Goal: Transaction & Acquisition: Purchase product/service

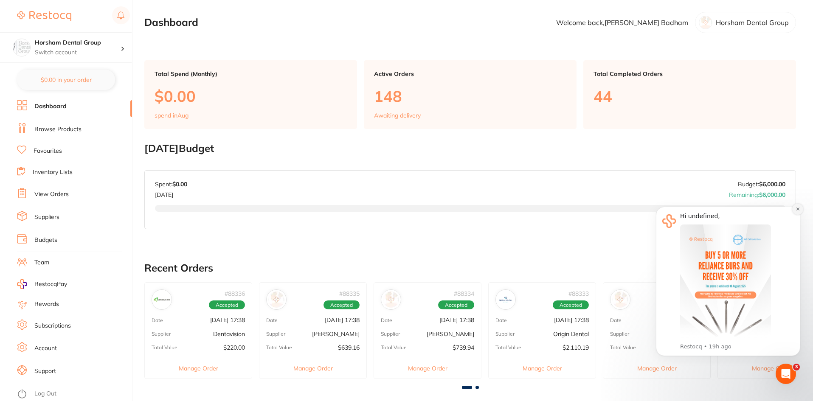
click at [797, 211] on icon "Dismiss notification" at bounding box center [798, 209] width 5 height 5
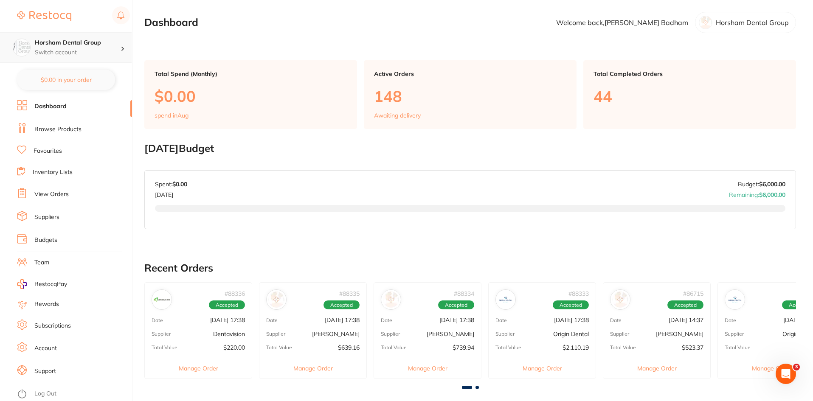
click at [113, 58] on div "Horsham Dental Group Switch account" at bounding box center [66, 47] width 132 height 31
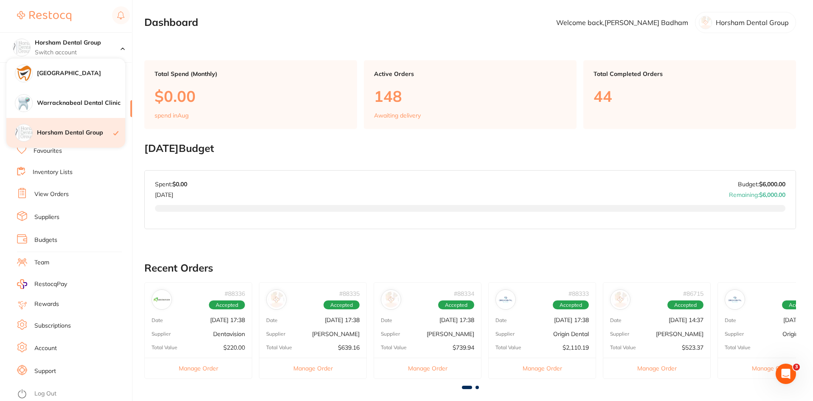
click at [62, 129] on h4 "Horsham Dental Group" at bounding box center [75, 133] width 76 height 8
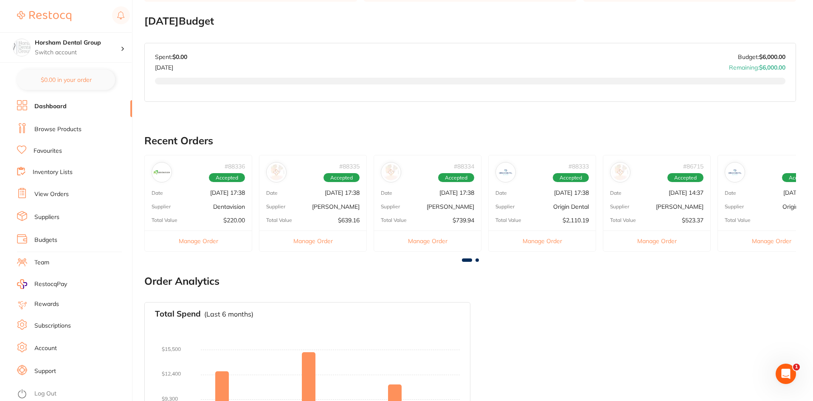
click at [43, 189] on li "View Orders" at bounding box center [74, 194] width 115 height 13
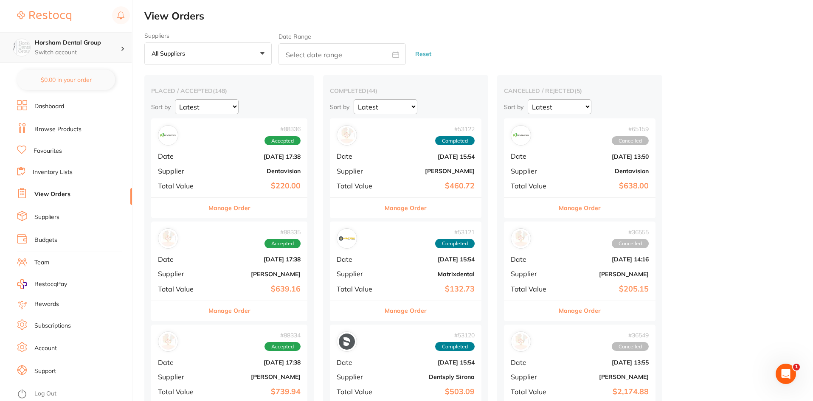
click at [85, 57] on div "Horsham Dental Group Switch account" at bounding box center [66, 47] width 132 height 31
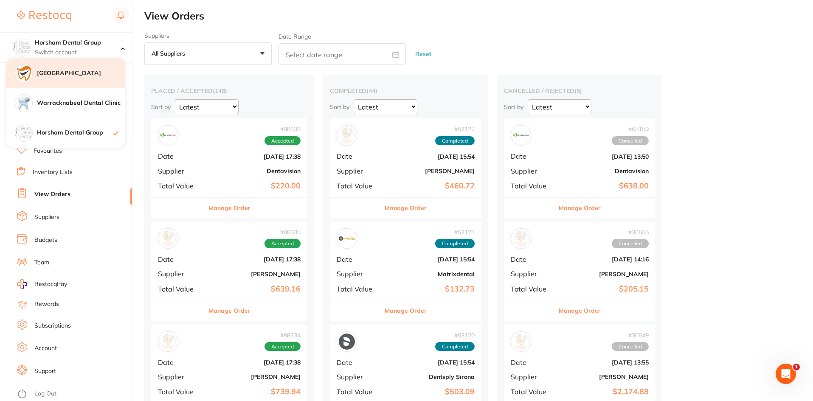
click at [98, 63] on div "[GEOGRAPHIC_DATA]" at bounding box center [65, 74] width 119 height 30
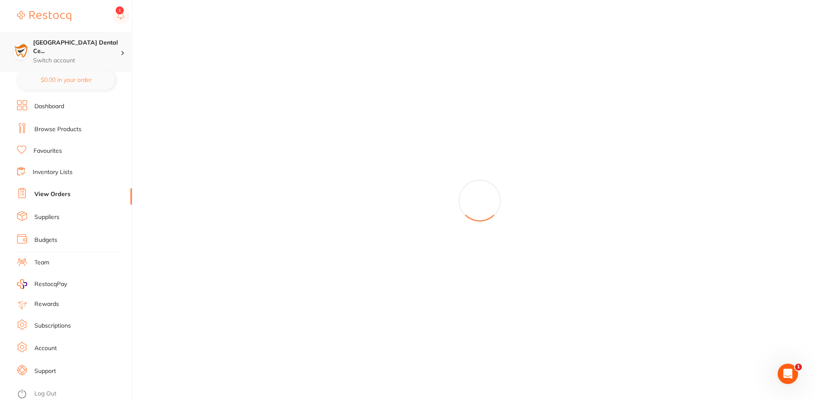
click at [107, 36] on div "Horsham Plaza Dental Ce... Switch account" at bounding box center [66, 51] width 132 height 39
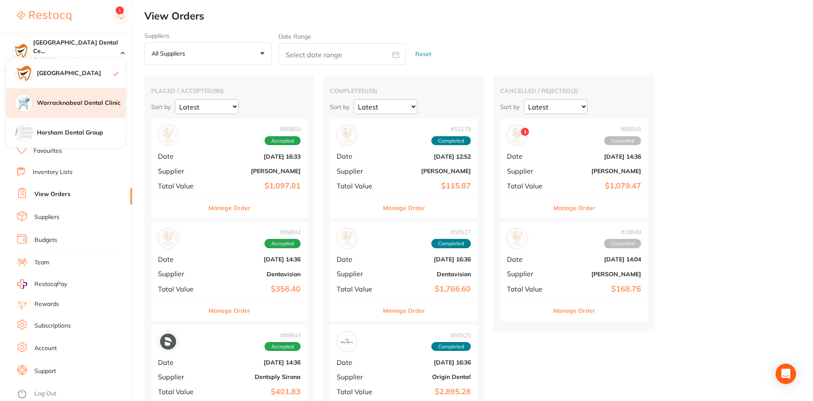
click at [101, 96] on div "Warracknabeal Dental Clinic" at bounding box center [65, 103] width 119 height 30
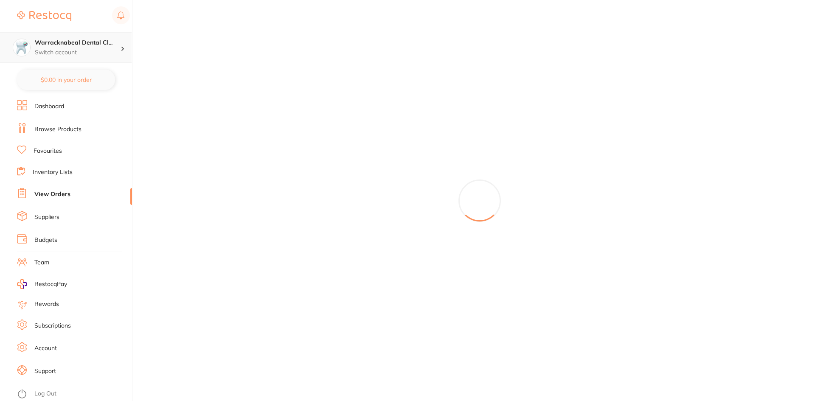
click at [118, 55] on p "Switch account" at bounding box center [78, 52] width 86 height 8
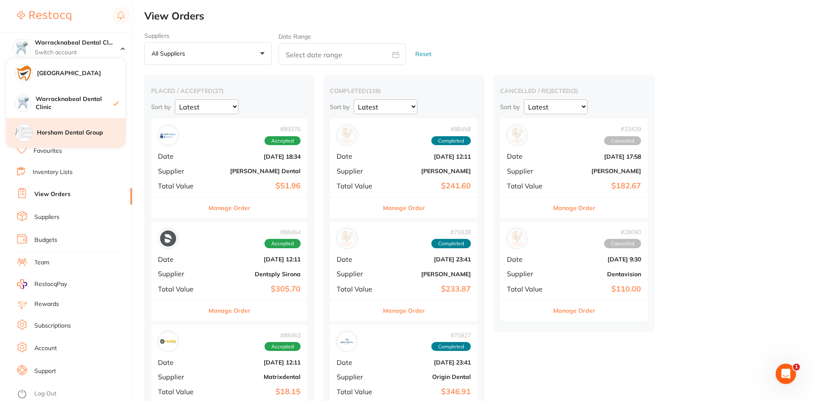
click at [84, 127] on div "Horsham Dental Group" at bounding box center [65, 133] width 119 height 30
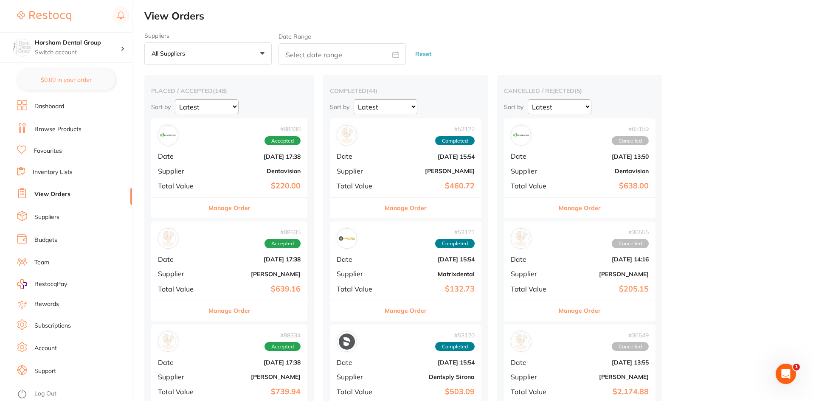
click at [61, 195] on link "View Orders" at bounding box center [52, 194] width 36 height 8
click at [27, 389] on li "Log Out" at bounding box center [73, 394] width 113 height 13
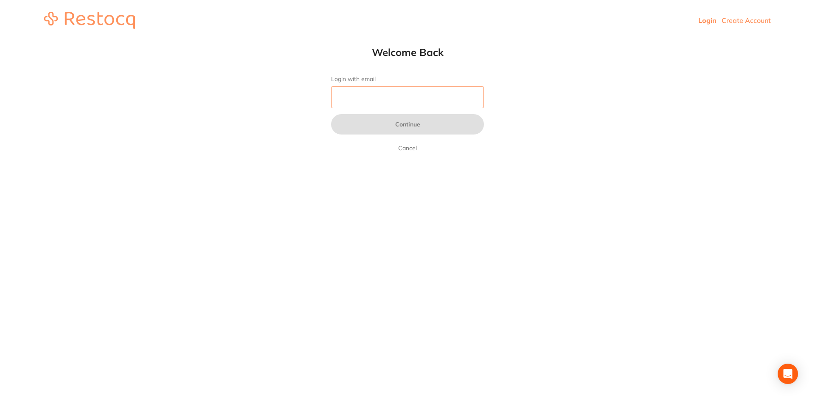
click at [388, 94] on input "Login with email" at bounding box center [407, 97] width 153 height 22
type input "[EMAIL_ADDRESS][DOMAIN_NAME]"
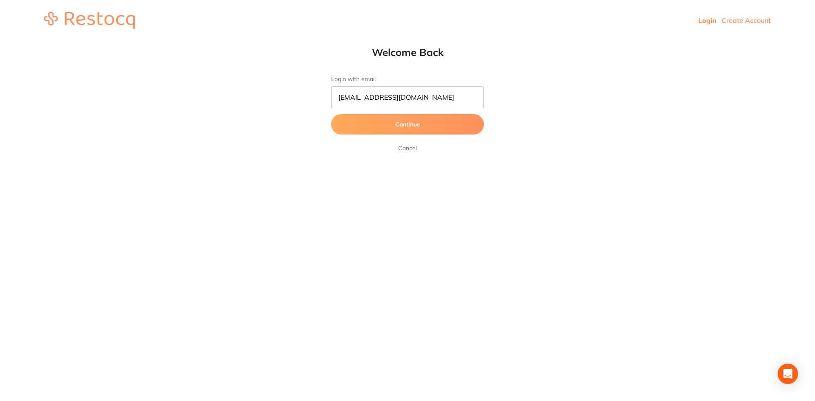
click at [399, 126] on button "Continue" at bounding box center [407, 124] width 153 height 20
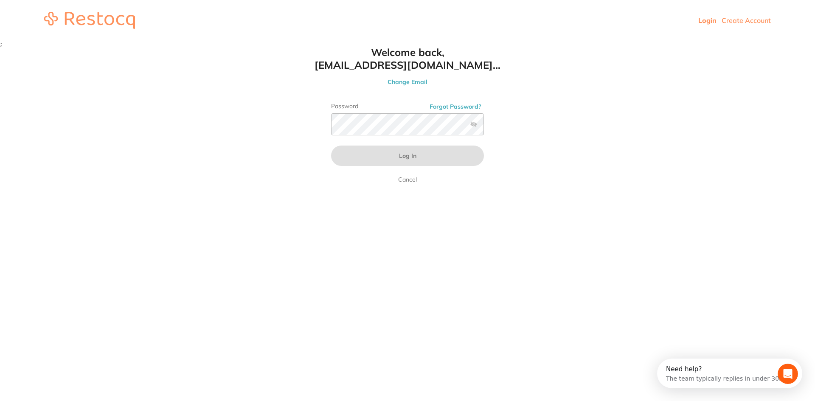
click at [473, 122] on label at bounding box center [473, 124] width 7 height 7
click at [484, 127] on input "checkbox" at bounding box center [484, 127] width 0 height 0
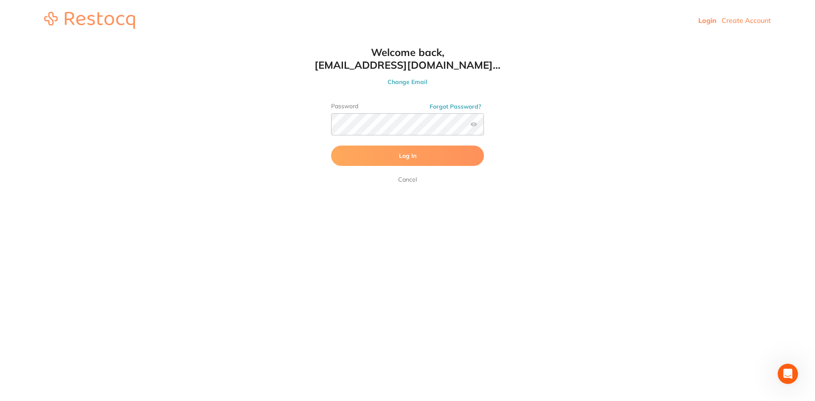
click at [446, 172] on form "Password Forgot Password? Log In Cancel" at bounding box center [407, 144] width 153 height 82
click at [448, 154] on button "Log In" at bounding box center [407, 156] width 153 height 20
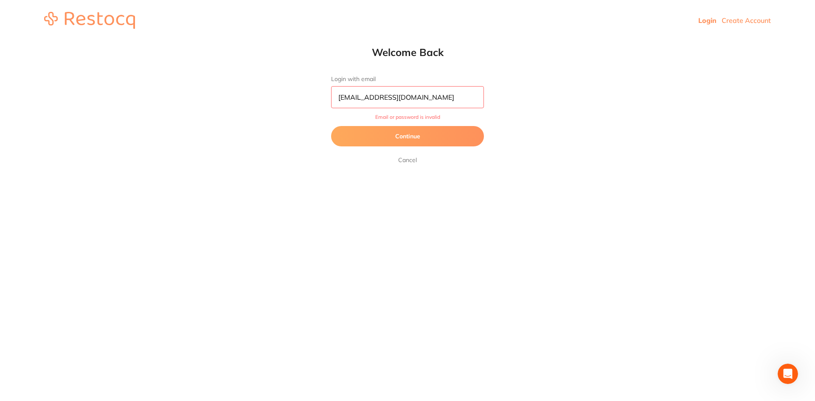
click at [383, 126] on button "Continue" at bounding box center [407, 136] width 153 height 20
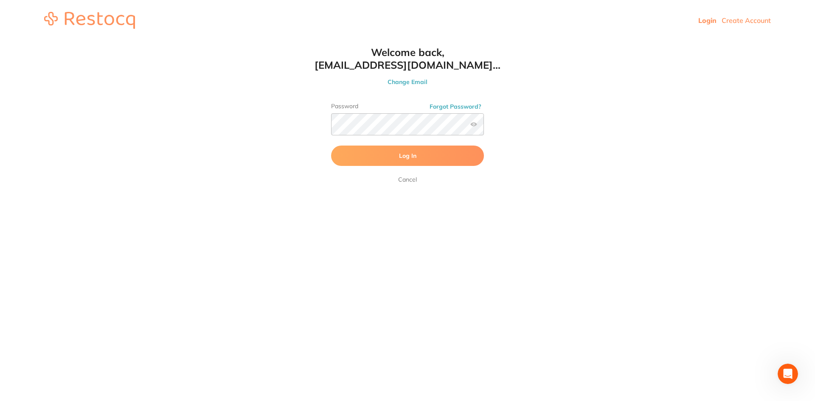
click at [422, 156] on button "Log In" at bounding box center [407, 156] width 153 height 20
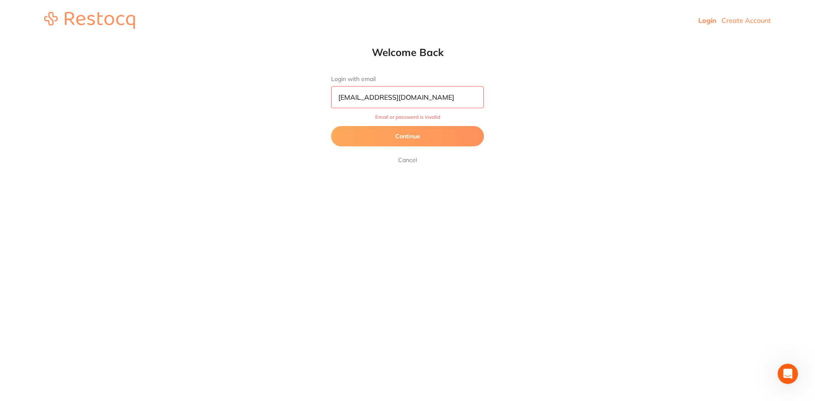
click at [381, 129] on button "Continue" at bounding box center [407, 136] width 153 height 20
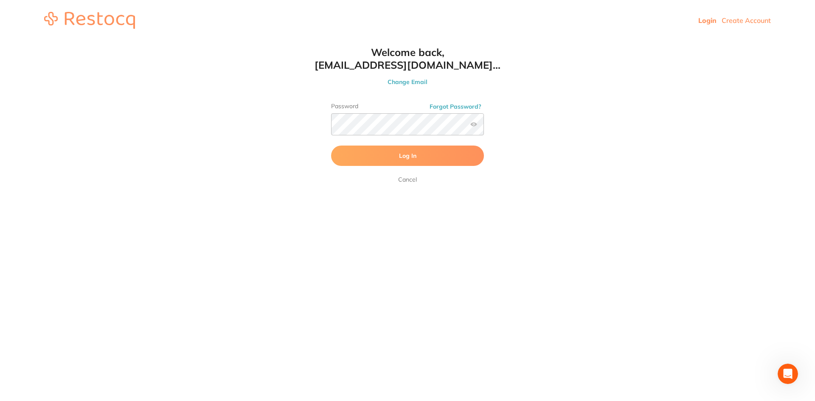
click at [352, 151] on button "Log In" at bounding box center [407, 156] width 153 height 20
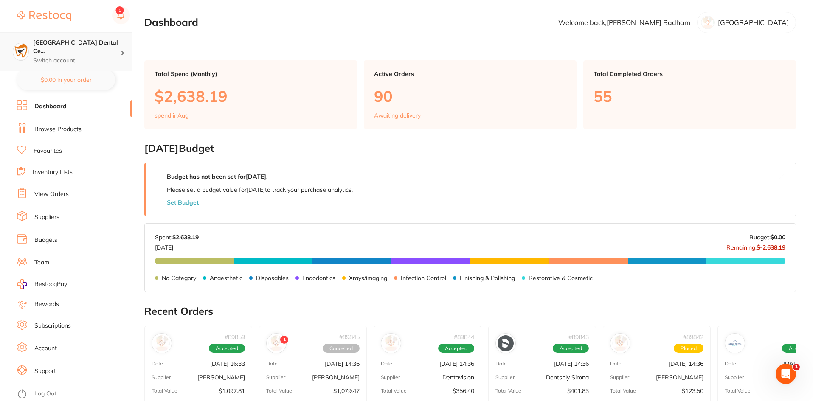
click at [93, 45] on h4 "Horsham Plaza Dental Ce..." at bounding box center [76, 47] width 87 height 17
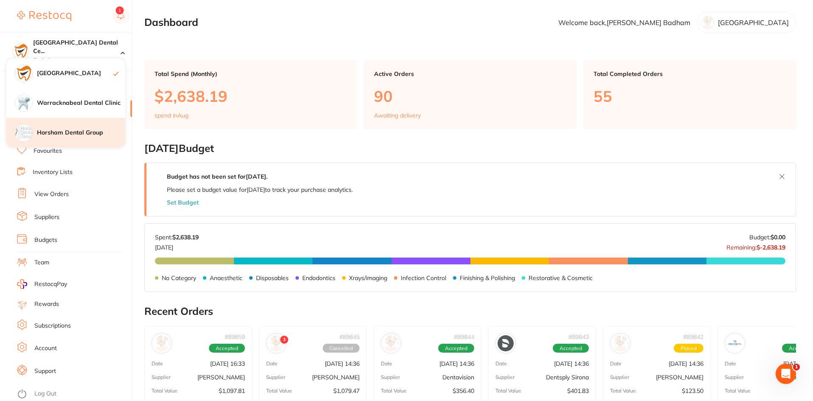
click at [82, 125] on div "Horsham Dental Group" at bounding box center [65, 133] width 119 height 30
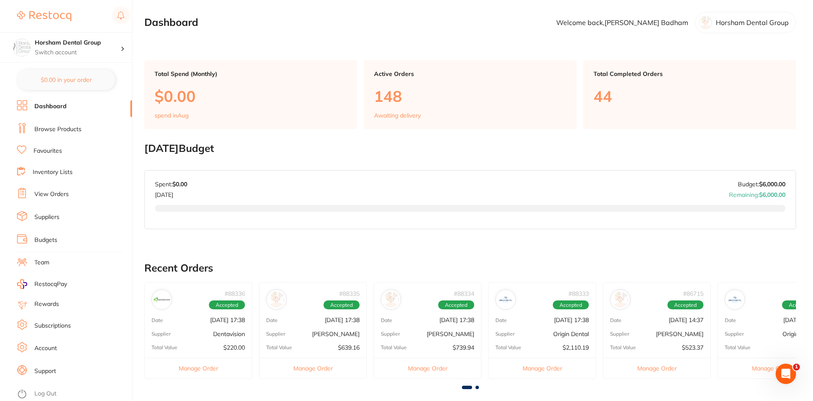
click at [48, 195] on link "View Orders" at bounding box center [51, 194] width 34 height 8
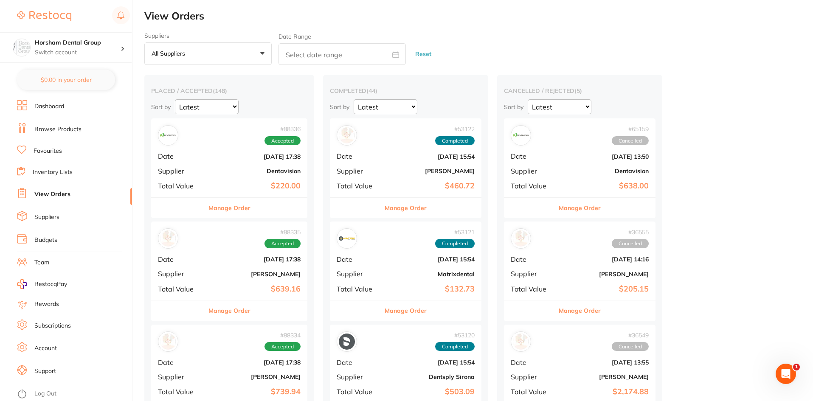
click at [42, 135] on li "Browse Products" at bounding box center [74, 129] width 115 height 13
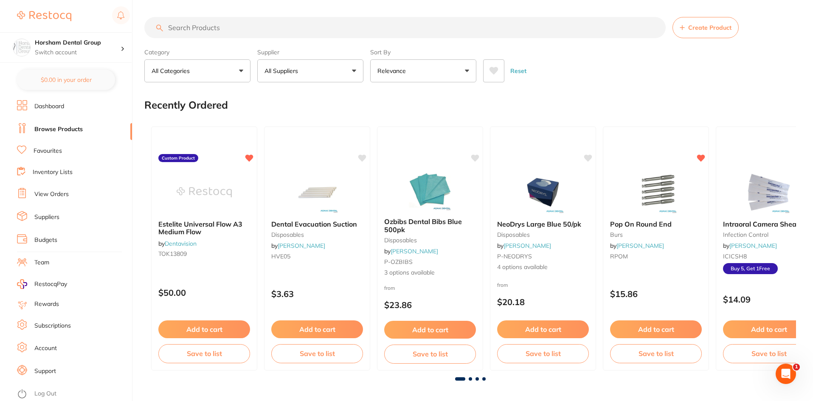
click at [42, 180] on ul "Dashboard Browse Products Favourites Inventory Lists View Orders Suppliers Budg…" at bounding box center [74, 250] width 115 height 301
click at [44, 191] on link "View Orders" at bounding box center [51, 194] width 34 height 8
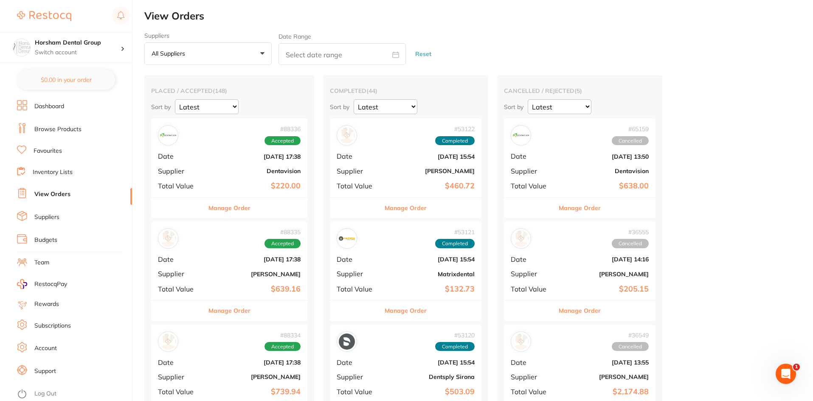
click at [59, 131] on link "Browse Products" at bounding box center [57, 129] width 47 height 8
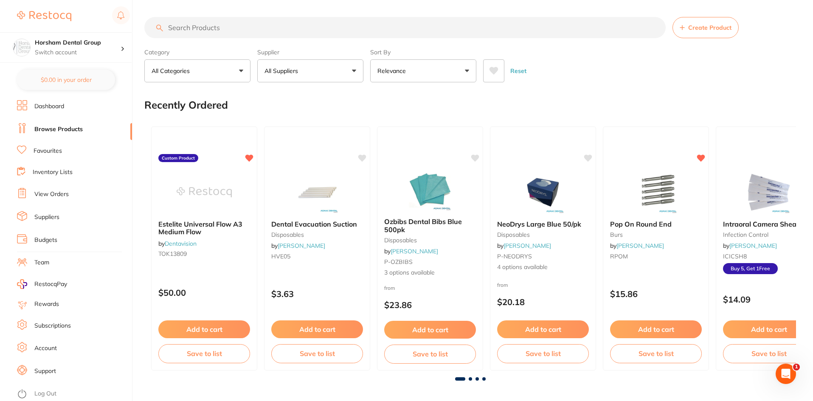
click at [210, 32] on input "search" at bounding box center [404, 27] width 521 height 21
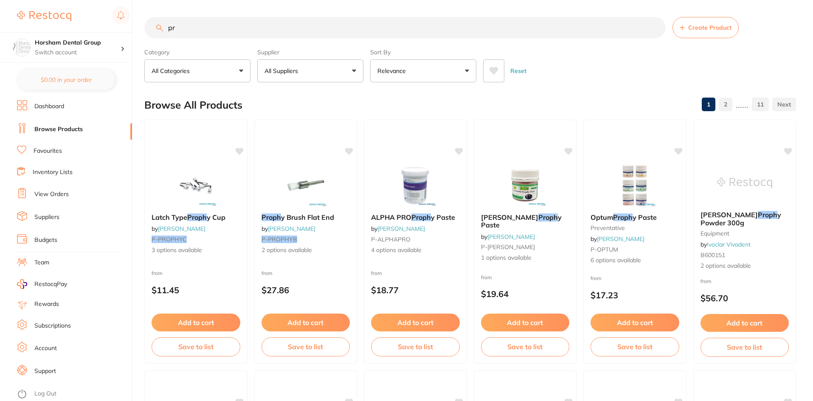
type input "p"
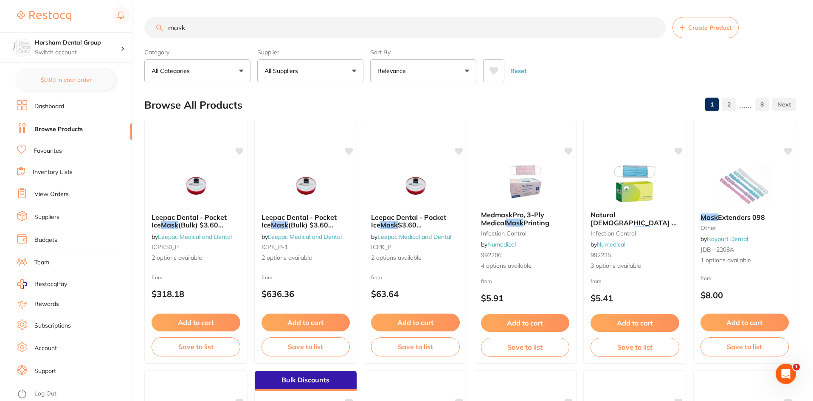
type input "mask"
click at [300, 79] on button "All Suppliers" at bounding box center [310, 70] width 106 height 23
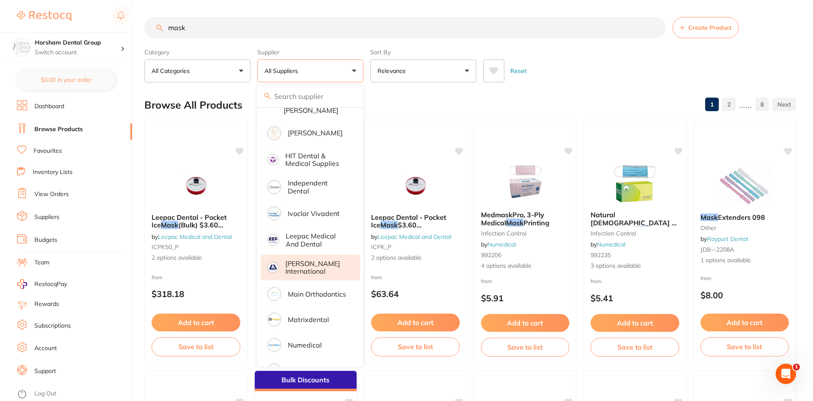
scroll to position [425, 0]
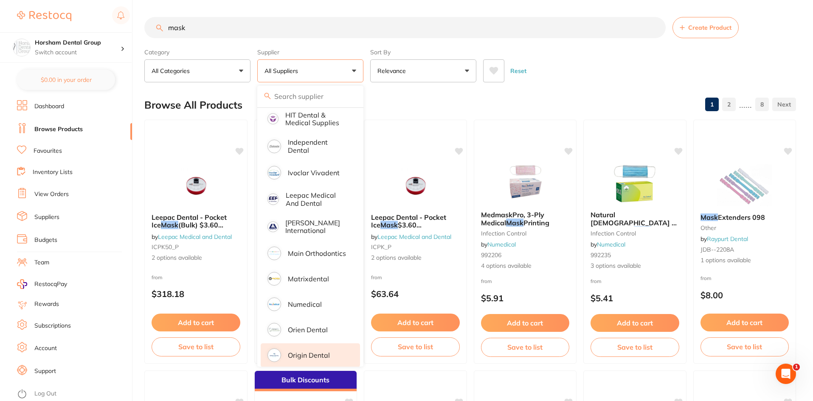
click at [325, 344] on li "Origin Dental" at bounding box center [310, 356] width 99 height 24
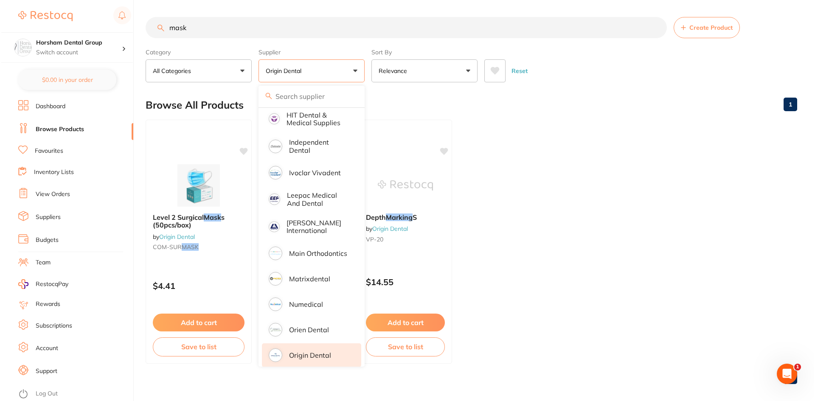
scroll to position [0, 0]
click at [603, 187] on ul "Level 2 Surgical Mask s (50pcs/box) by Origin Dental COM-SUR MASK $4.41 Add to …" at bounding box center [470, 242] width 652 height 244
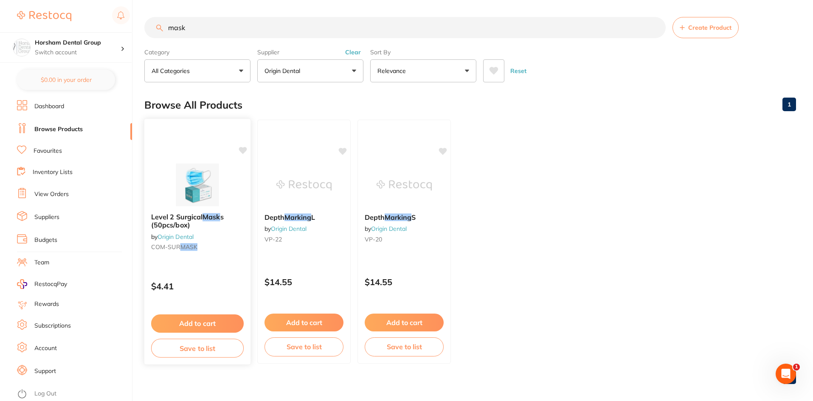
click at [163, 203] on div at bounding box center [197, 184] width 106 height 43
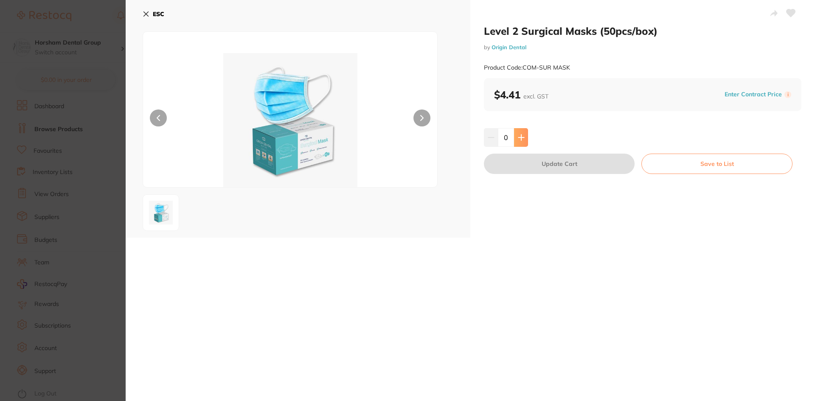
click at [518, 139] on icon at bounding box center [521, 137] width 7 height 7
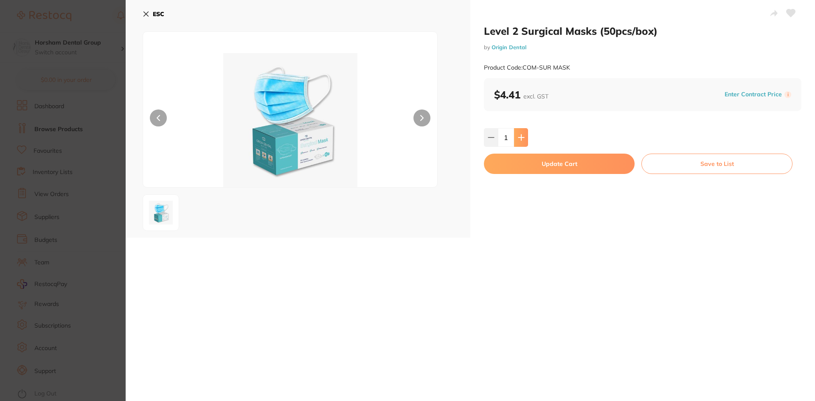
click at [518, 139] on icon at bounding box center [521, 137] width 7 height 7
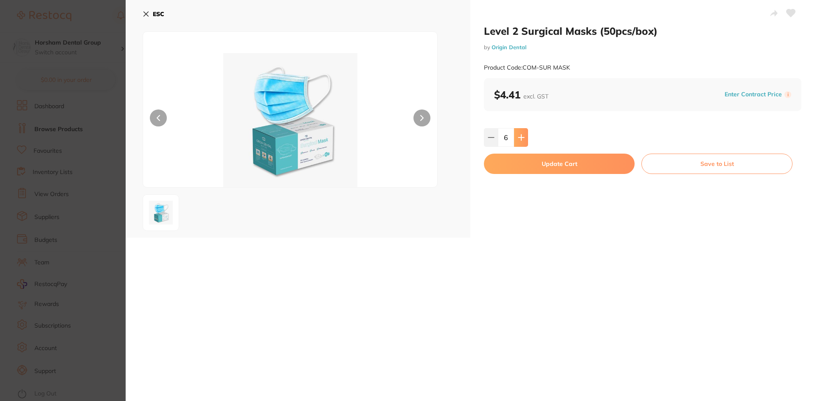
click at [518, 139] on icon at bounding box center [521, 137] width 7 height 7
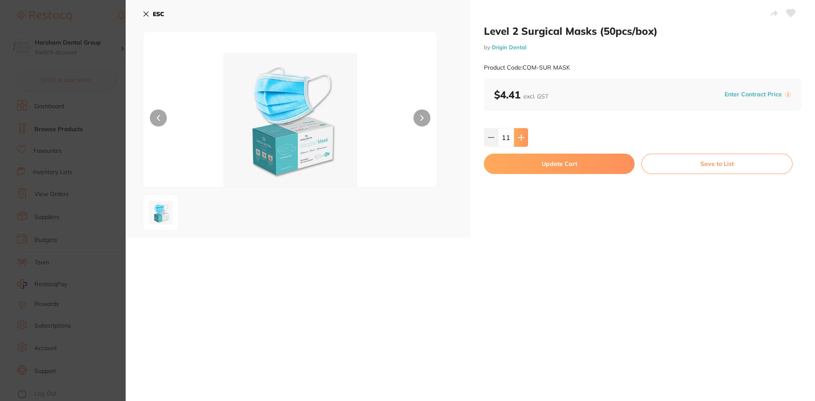
click at [518, 139] on icon at bounding box center [521, 137] width 7 height 7
type input "15"
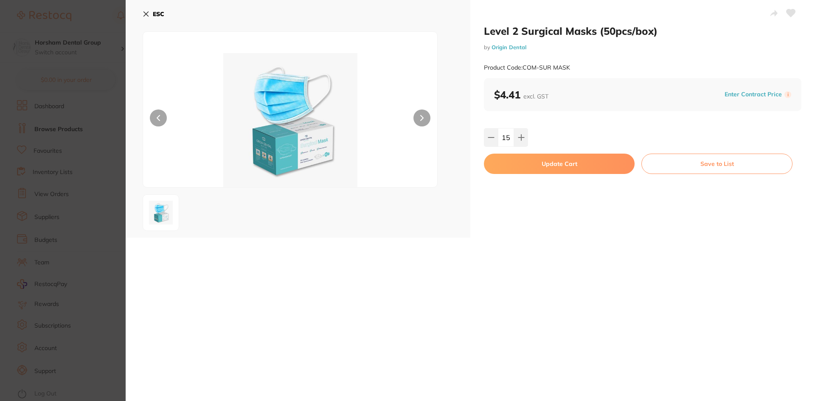
click at [519, 167] on button "Update Cart" at bounding box center [559, 164] width 151 height 20
checkbox input "false"
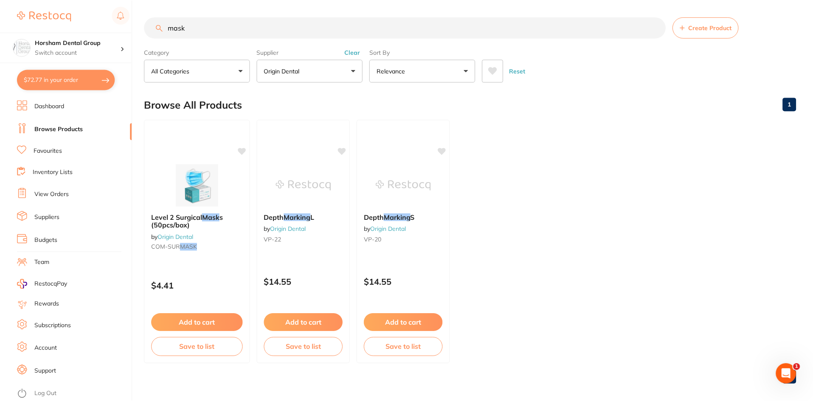
scroll to position [7, 0]
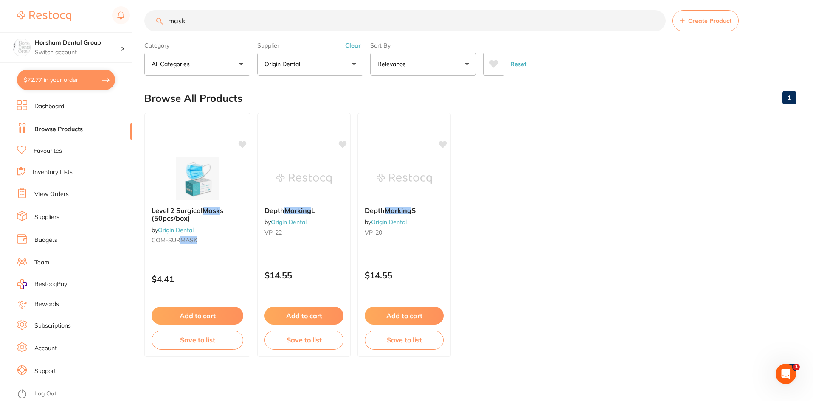
click at [207, 14] on input "mask" at bounding box center [404, 20] width 521 height 21
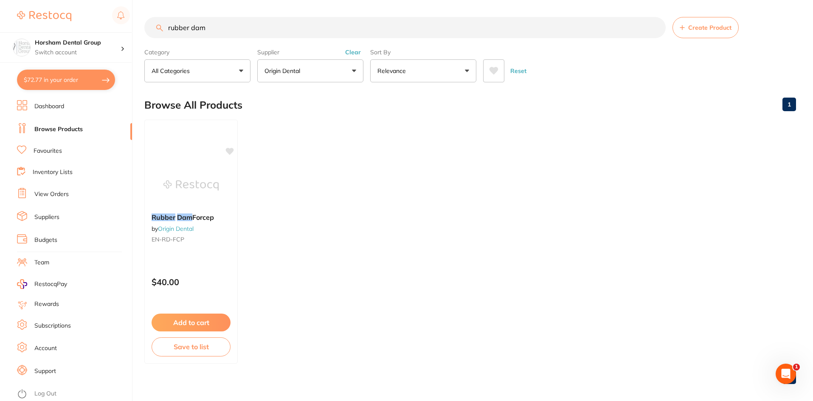
scroll to position [0, 0]
type input "rubber dam"
click at [352, 55] on button "Clear" at bounding box center [353, 52] width 21 height 8
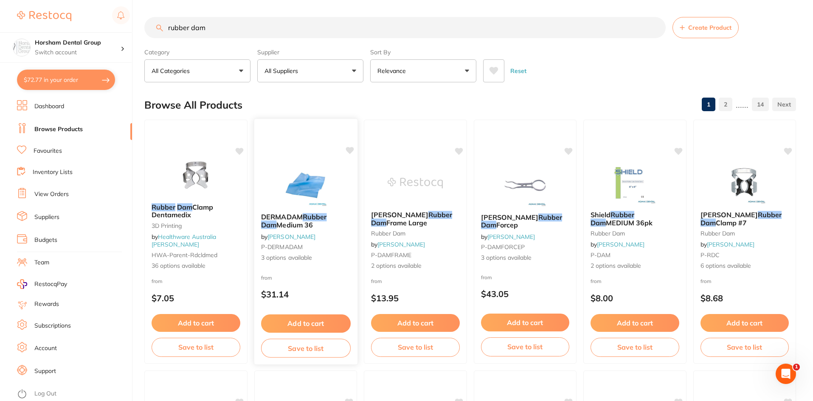
click at [296, 225] on span "Medium 36" at bounding box center [294, 225] width 37 height 8
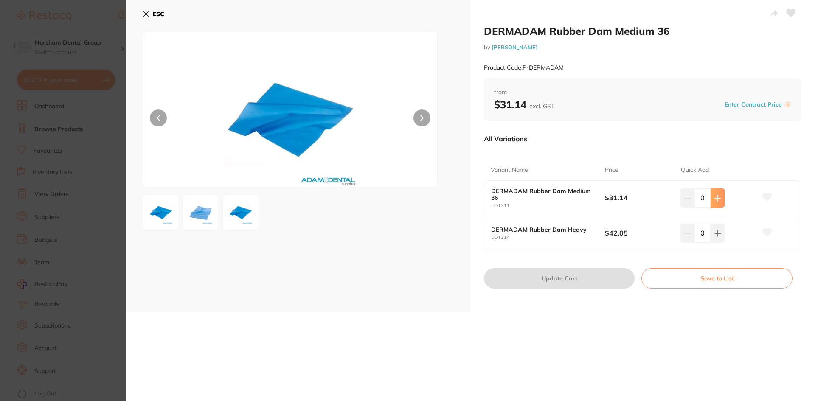
click at [719, 199] on icon at bounding box center [718, 198] width 7 height 7
click at [673, 201] on p "$31.14" at bounding box center [643, 197] width 76 height 9
click at [695, 198] on input "3" at bounding box center [703, 198] width 16 height 19
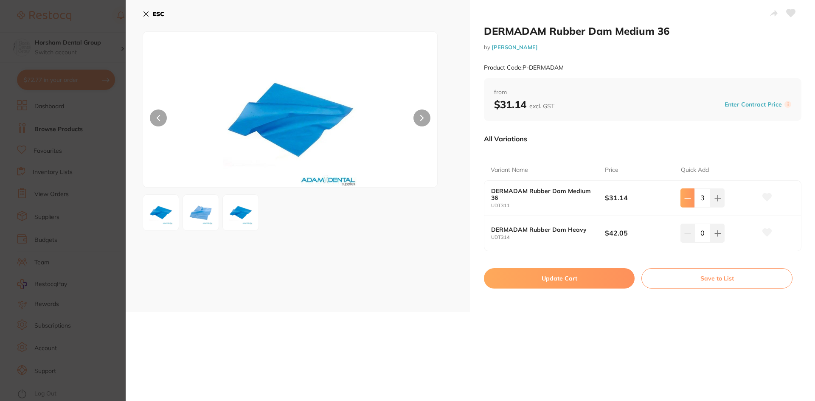
click at [691, 198] on button at bounding box center [688, 198] width 14 height 19
type input "2"
click at [576, 283] on button "Update Cart" at bounding box center [559, 278] width 151 height 20
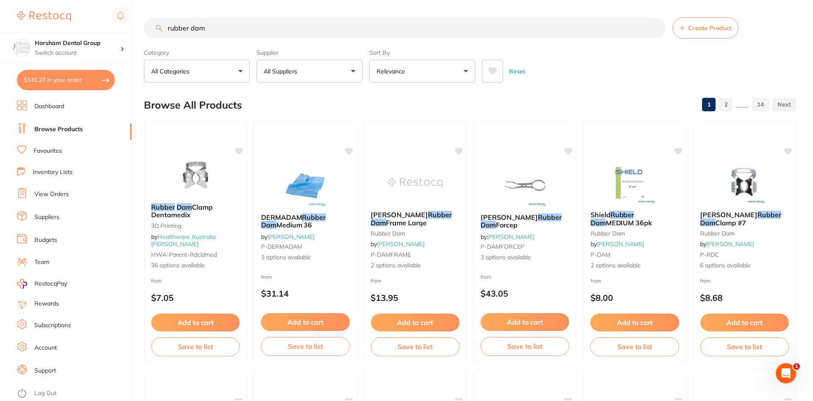
scroll to position [7, 0]
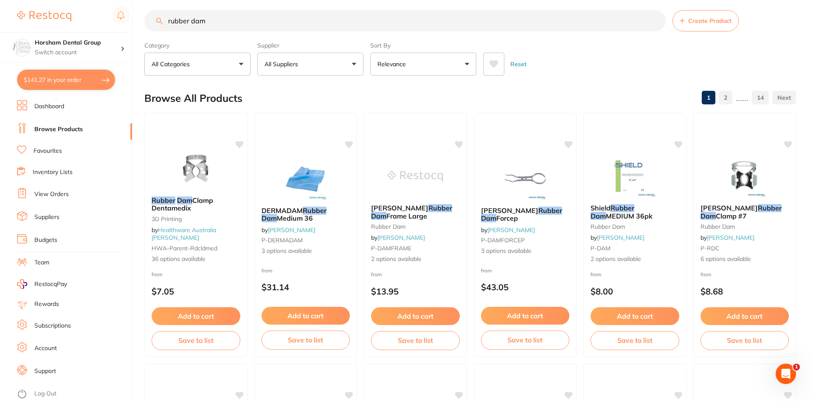
click at [229, 24] on input "rubber dam" at bounding box center [404, 20] width 521 height 21
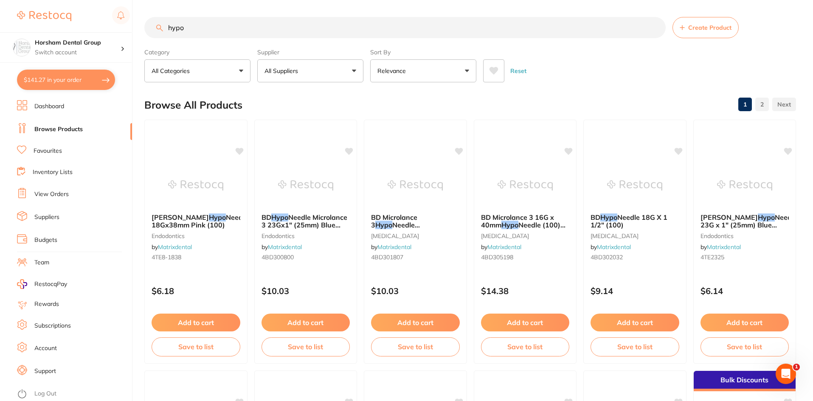
scroll to position [0, 0]
type input "hypo"
click at [300, 66] on button "All Suppliers" at bounding box center [310, 70] width 106 height 23
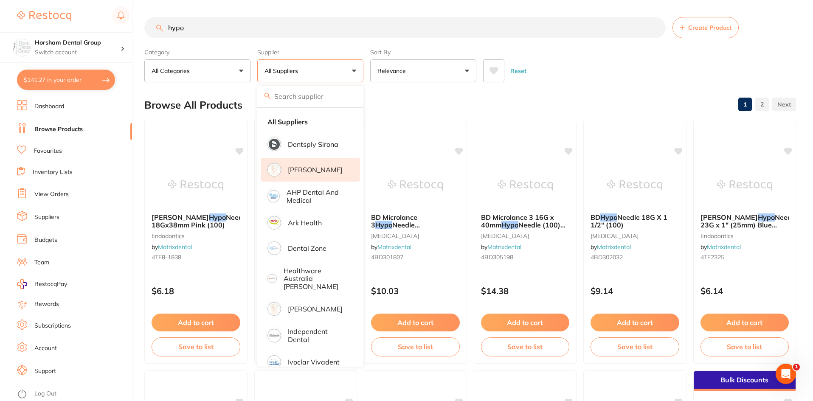
click at [303, 171] on p "[PERSON_NAME]" at bounding box center [315, 170] width 55 height 8
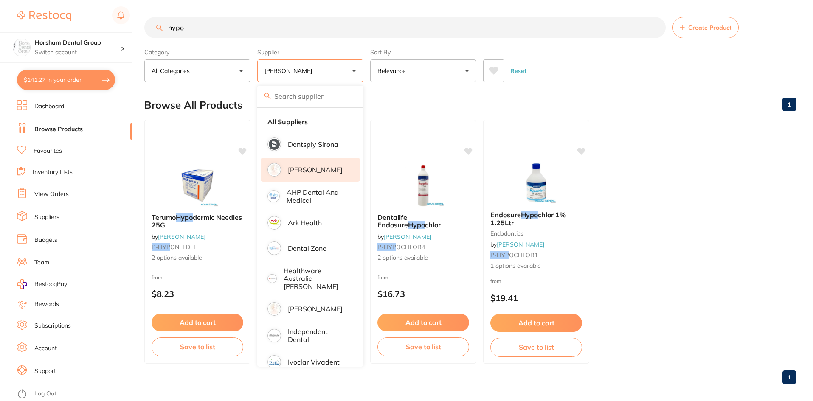
click at [605, 75] on div "Reset" at bounding box center [636, 68] width 306 height 30
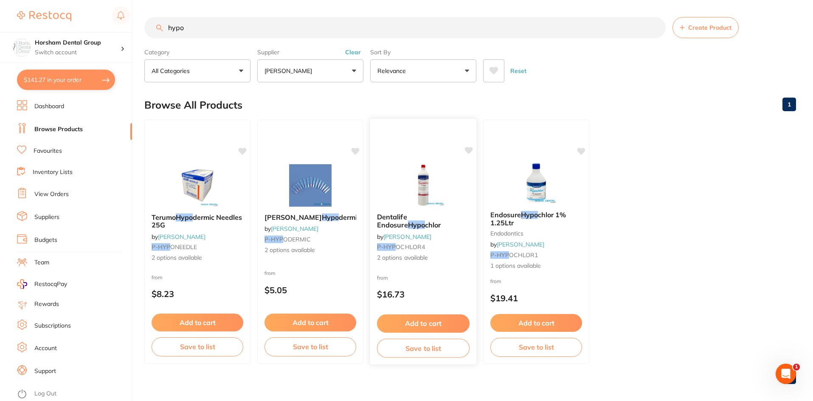
click at [395, 205] on img at bounding box center [423, 184] width 56 height 43
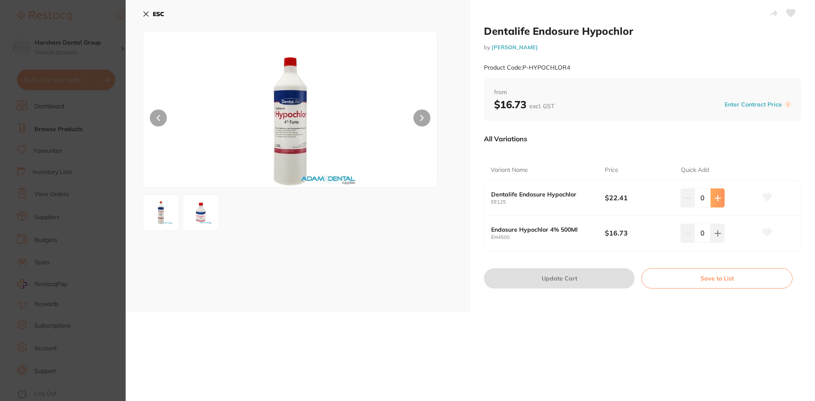
click at [715, 200] on icon at bounding box center [718, 198] width 7 height 7
type input "3"
click at [591, 273] on button "Update Cart" at bounding box center [559, 278] width 151 height 20
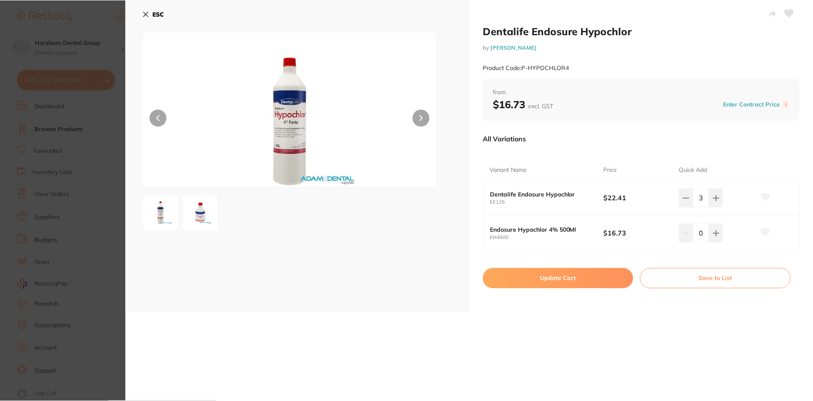
scroll to position [7, 0]
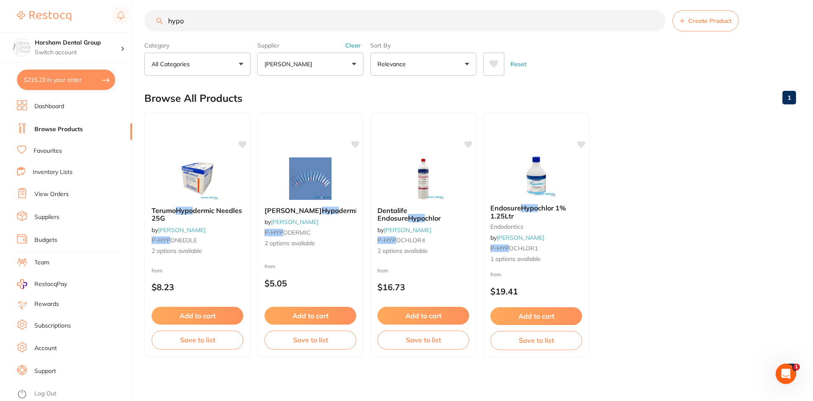
click at [277, 31] on input "hypo" at bounding box center [404, 20] width 521 height 21
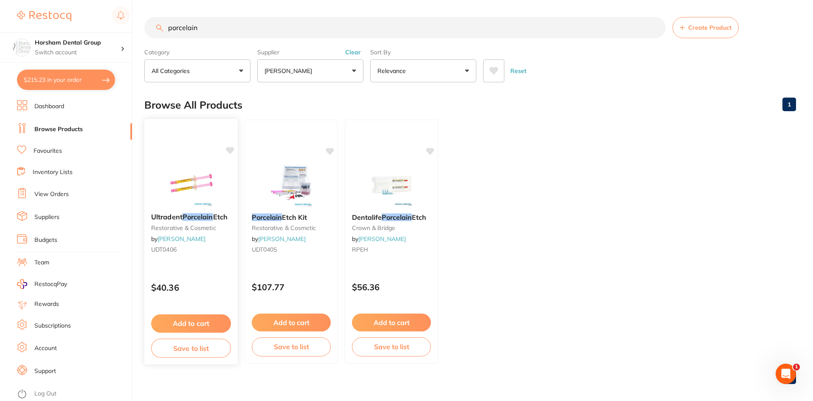
scroll to position [0, 0]
type input "porcelain"
click at [350, 54] on button "Clear" at bounding box center [353, 52] width 21 height 8
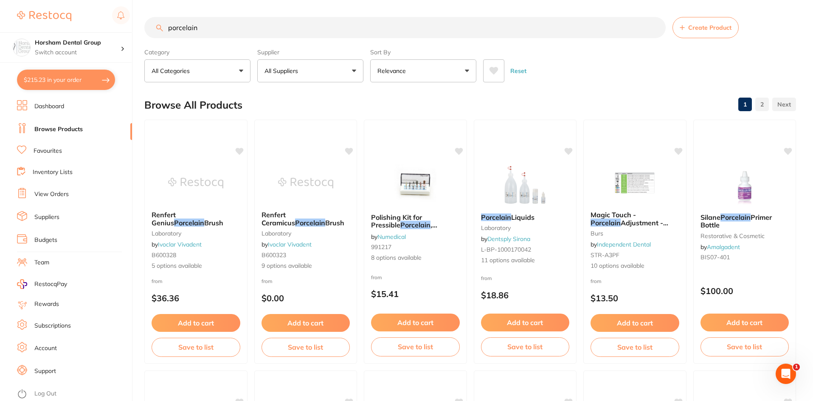
click at [285, 62] on button "All Suppliers" at bounding box center [310, 70] width 106 height 23
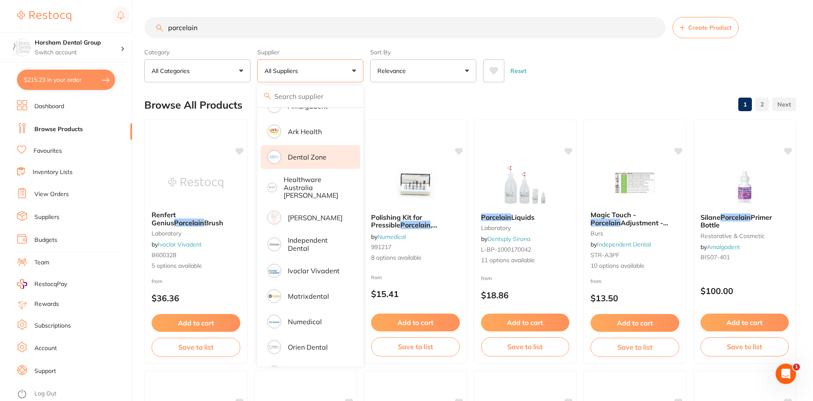
scroll to position [127, 0]
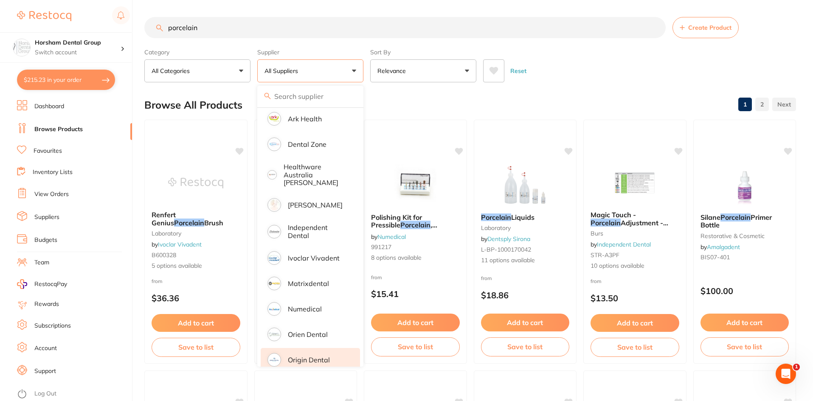
click at [294, 348] on li "Origin Dental" at bounding box center [310, 360] width 99 height 24
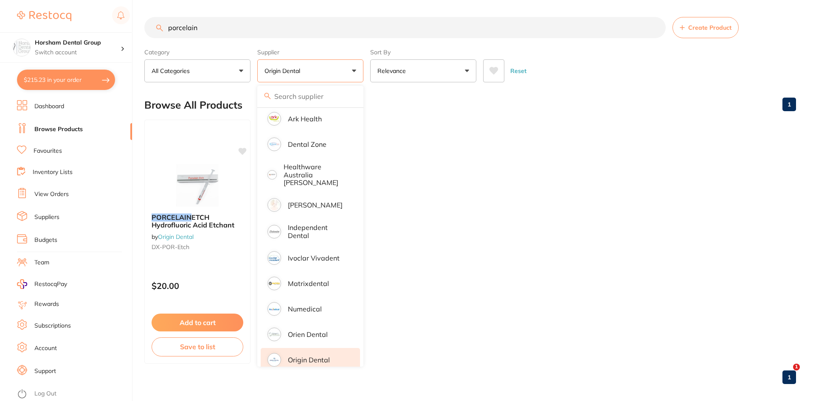
click at [524, 230] on ul "PORCELAIN ETCH Hydrofluoric Acid Etchant by Origin Dental DX-POR-Etch $20.00 Ad…" at bounding box center [470, 242] width 652 height 244
click at [213, 223] on span "ETCH Hydrofluoric Acid Etchant" at bounding box center [193, 221] width 84 height 17
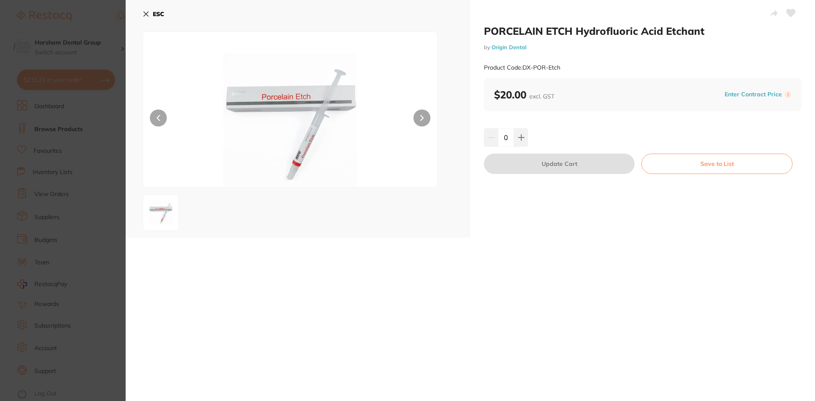
click at [137, 13] on div "ESC" at bounding box center [298, 119] width 345 height 238
click at [156, 9] on button "ESC" at bounding box center [154, 14] width 22 height 14
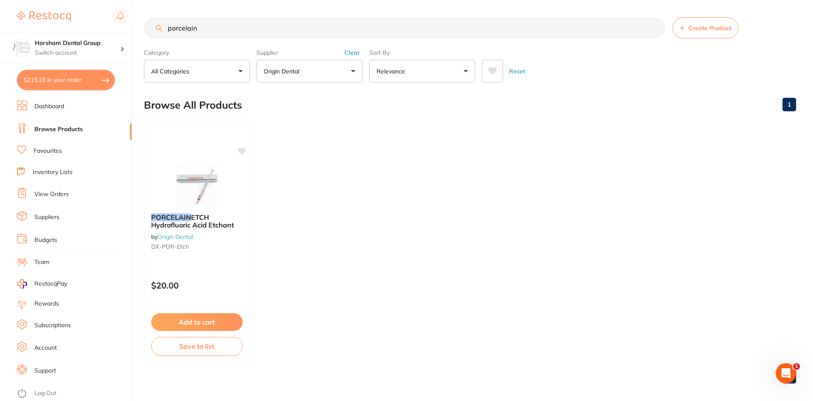
scroll to position [7, 0]
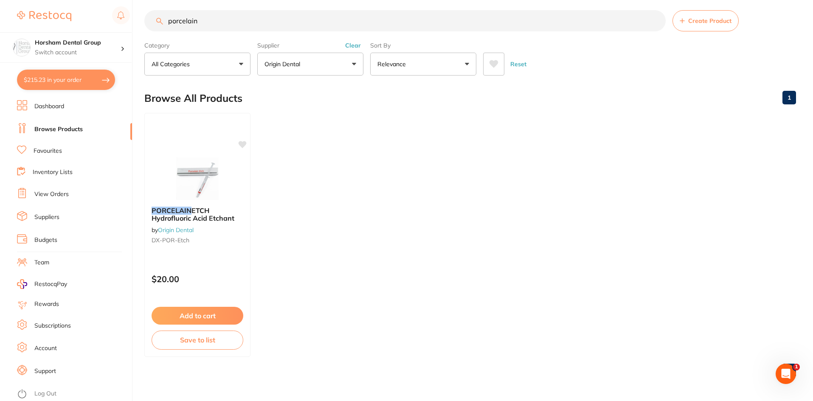
click at [354, 48] on button "Clear" at bounding box center [353, 46] width 21 height 8
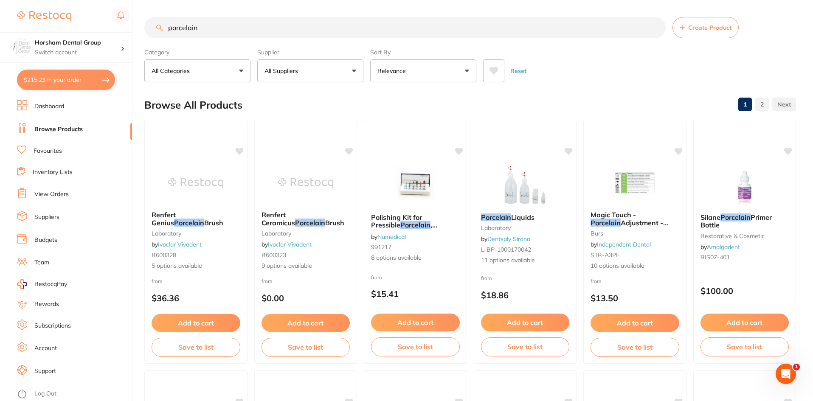
scroll to position [0, 0]
click at [295, 72] on p "All Suppliers" at bounding box center [283, 71] width 37 height 8
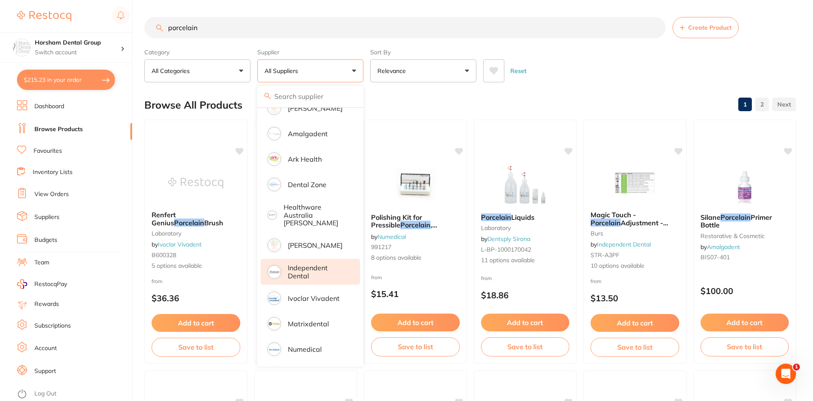
scroll to position [42, 0]
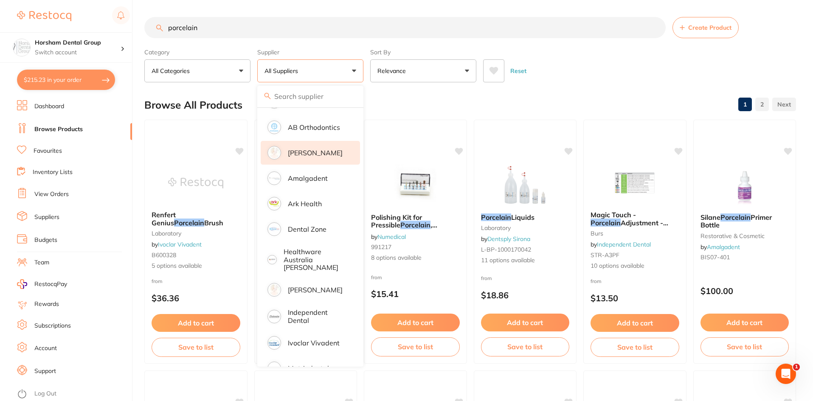
click at [323, 142] on li "[PERSON_NAME]" at bounding box center [310, 153] width 99 height 24
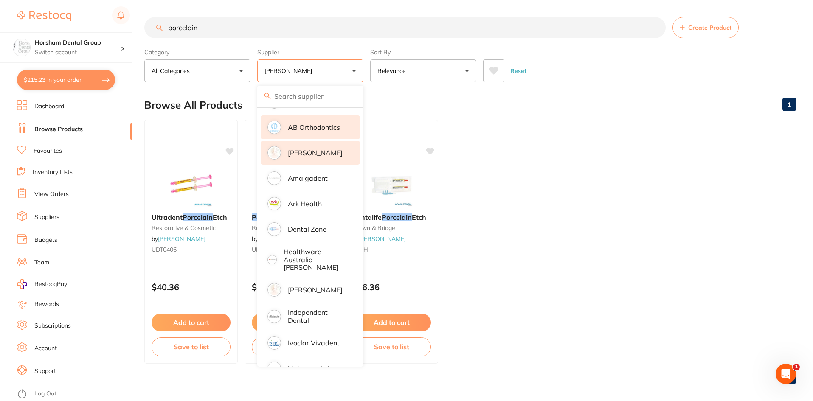
scroll to position [0, 0]
click at [317, 75] on button "[PERSON_NAME]" at bounding box center [310, 70] width 106 height 23
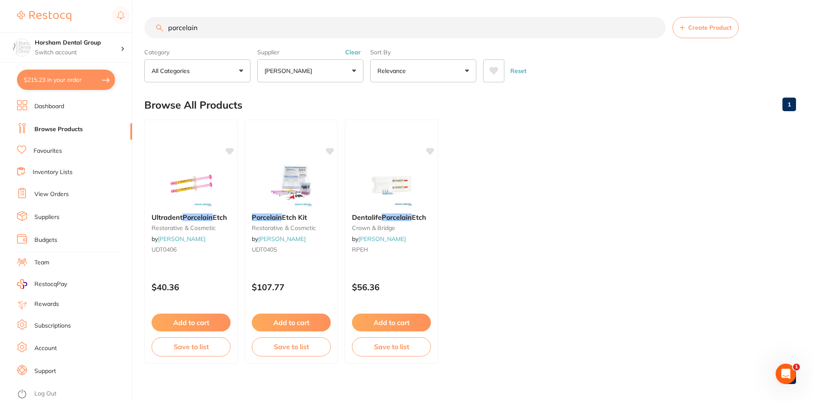
click at [323, 47] on div "Supplier [PERSON_NAME] All Suppliers Dentsply Sirona AB Orthodontics [PERSON_NA…" at bounding box center [310, 63] width 106 height 37
click at [357, 46] on div "Supplier [PERSON_NAME] All Suppliers Dentsply Sirona AB Orthodontics [PERSON_NA…" at bounding box center [310, 63] width 106 height 37
click at [347, 55] on button "Clear" at bounding box center [353, 52] width 21 height 8
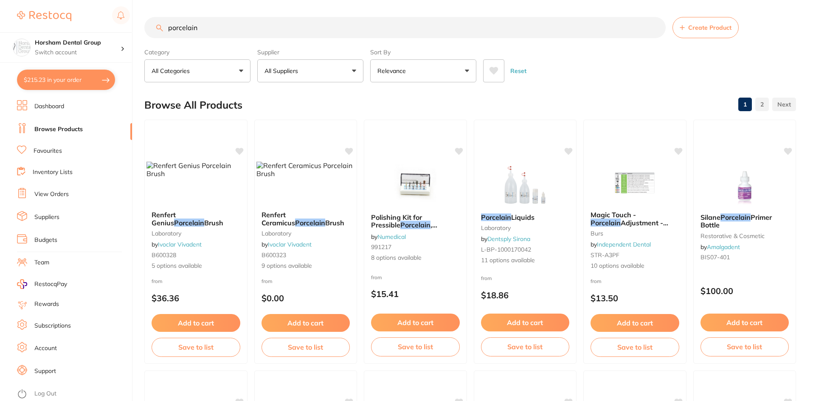
click at [344, 65] on button "All Suppliers" at bounding box center [310, 70] width 106 height 23
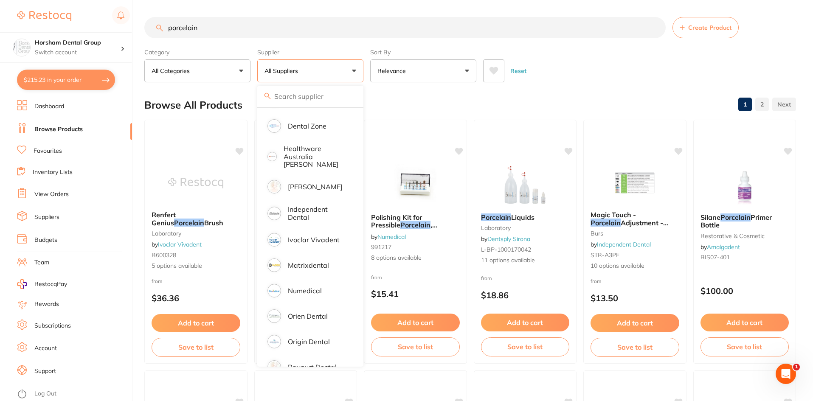
scroll to position [159, 0]
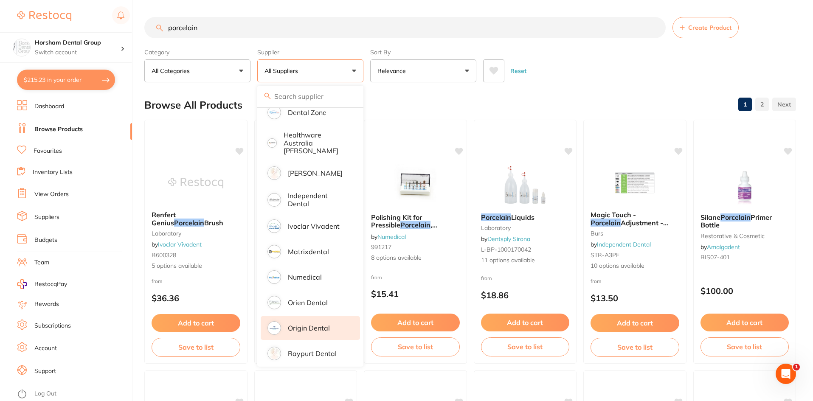
click at [307, 331] on li "Origin Dental" at bounding box center [310, 328] width 99 height 24
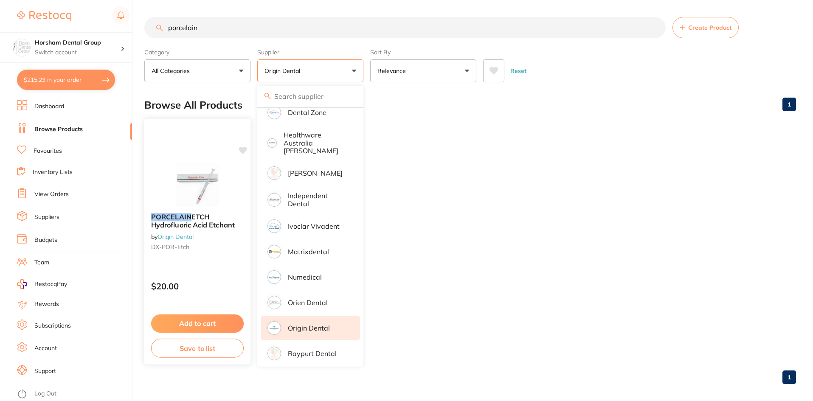
click at [183, 230] on div "PORCELAIN ETCH Hydrofluoric Acid Etchant by Origin Dental DX-POR-Etch" at bounding box center [197, 233] width 106 height 55
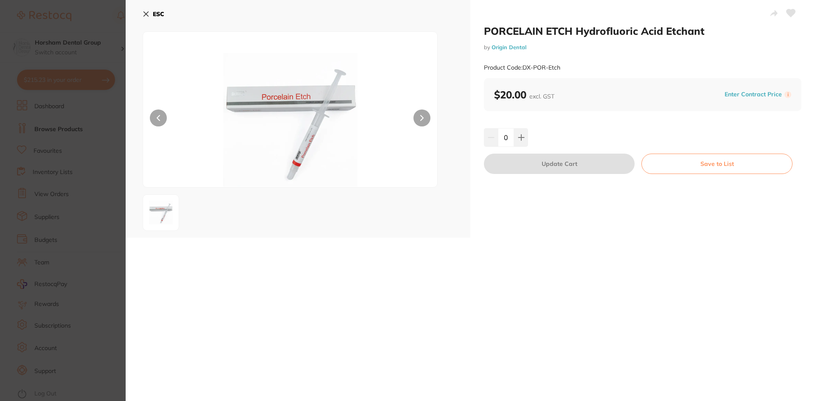
click at [528, 139] on div "0" at bounding box center [643, 137] width 318 height 19
click at [524, 139] on button at bounding box center [521, 137] width 14 height 19
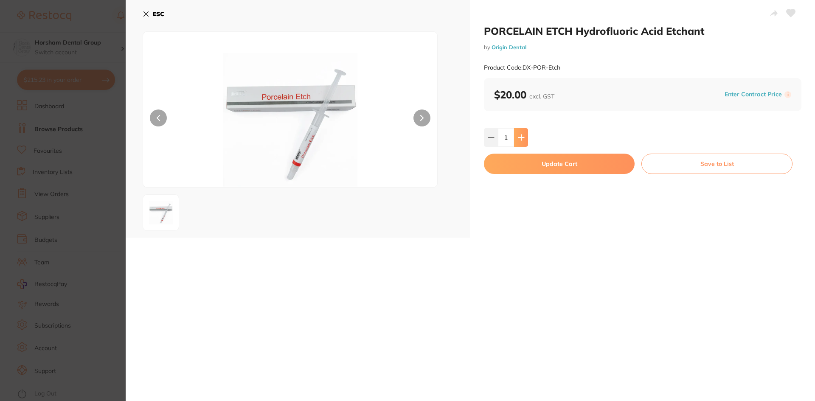
click at [524, 139] on button at bounding box center [521, 137] width 14 height 19
type input "2"
click at [522, 169] on button "Update Cart" at bounding box center [559, 164] width 151 height 20
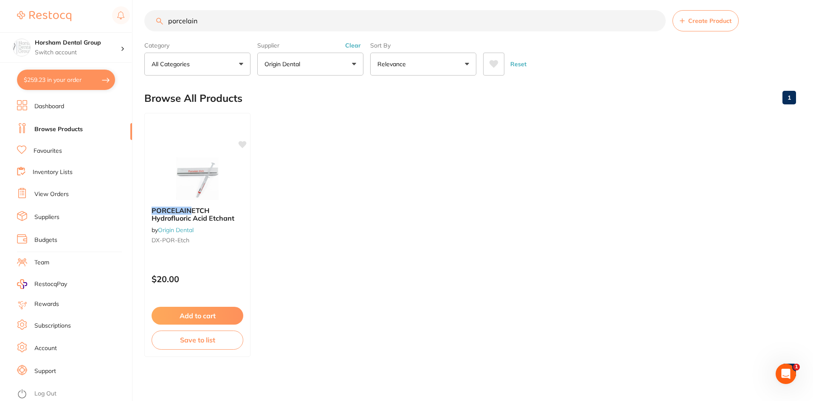
click at [48, 157] on ul "Dashboard Browse Products Favourites Inventory Lists View Orders Suppliers Budg…" at bounding box center [74, 250] width 115 height 301
click at [49, 151] on link "Favourites" at bounding box center [48, 151] width 28 height 8
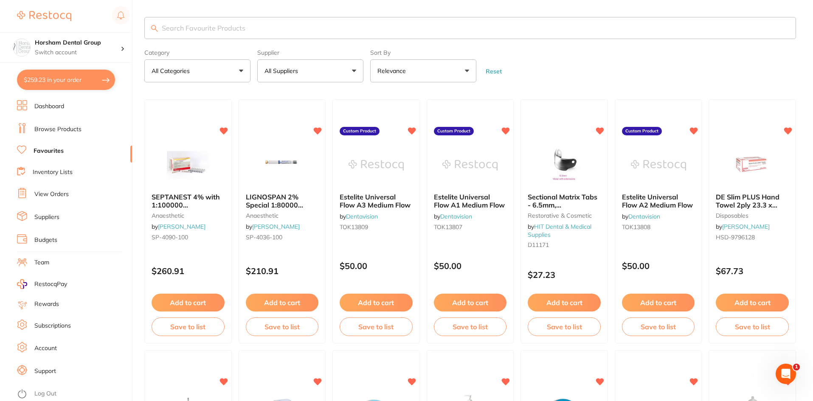
click at [251, 23] on input "search" at bounding box center [470, 28] width 652 height 22
type input "XL"
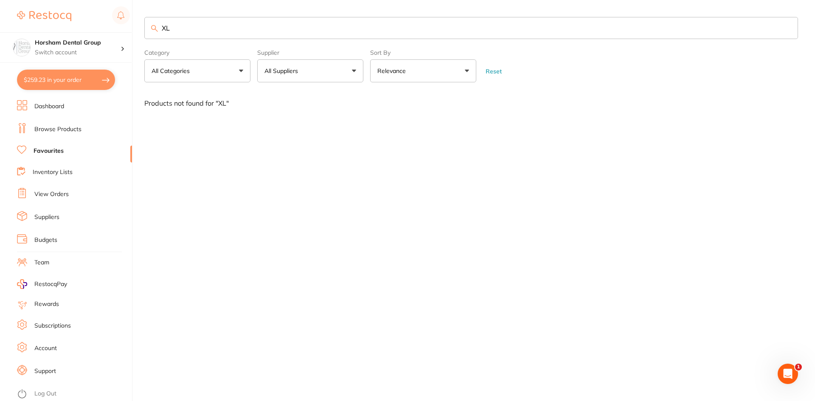
click at [179, 22] on input "XL" at bounding box center [471, 28] width 654 height 22
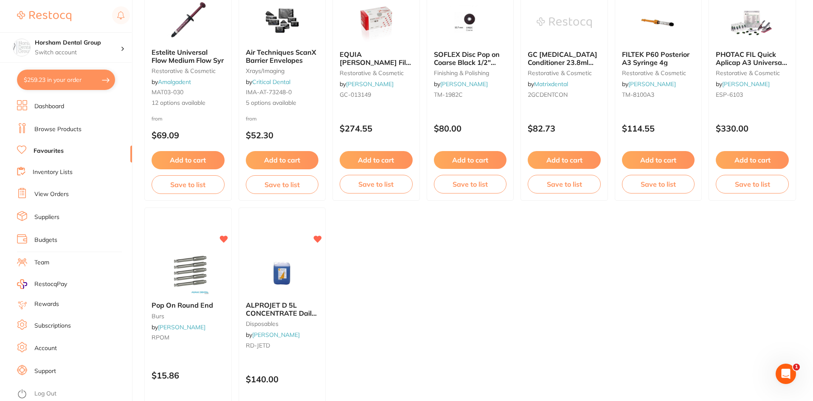
scroll to position [1322, 0]
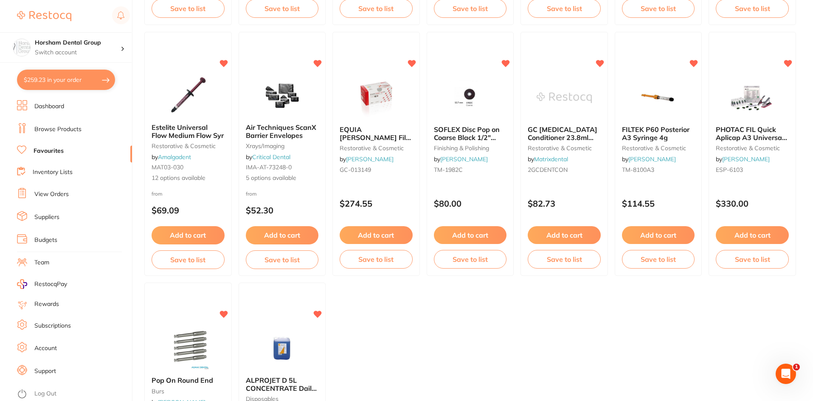
click at [51, 127] on link "Browse Products" at bounding box center [57, 129] width 47 height 8
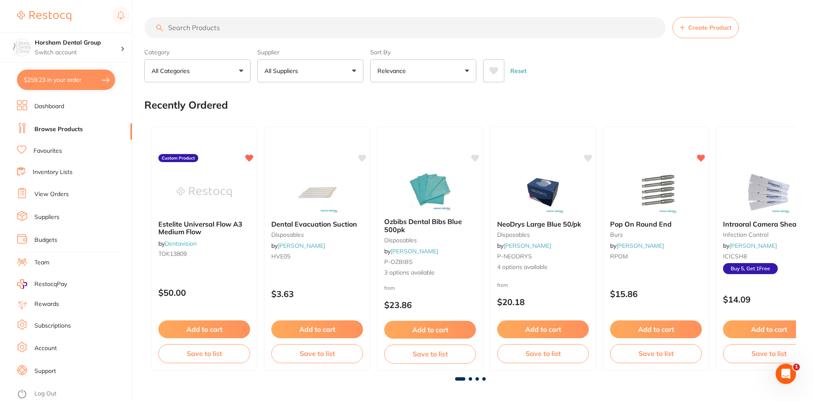
click at [228, 28] on input "search" at bounding box center [404, 27] width 521 height 21
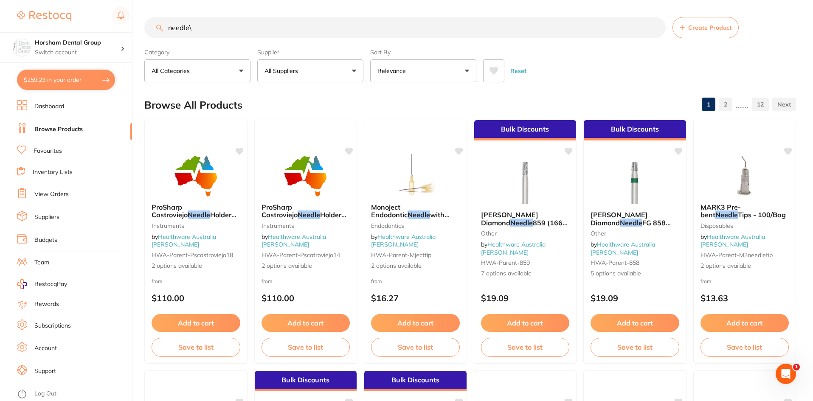
type input "needle"
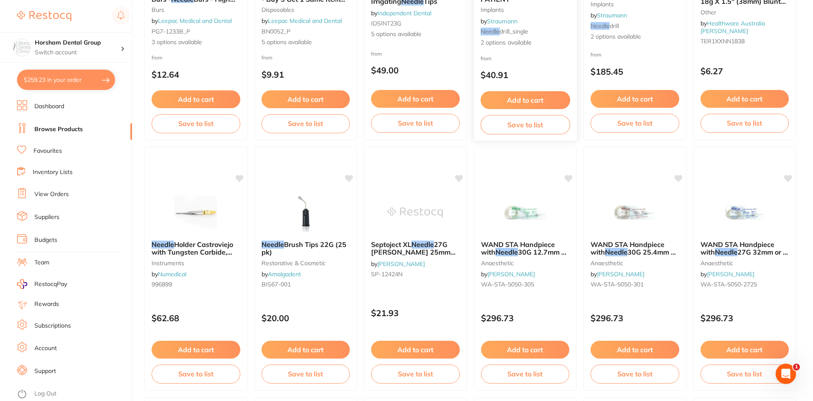
scroll to position [1147, 0]
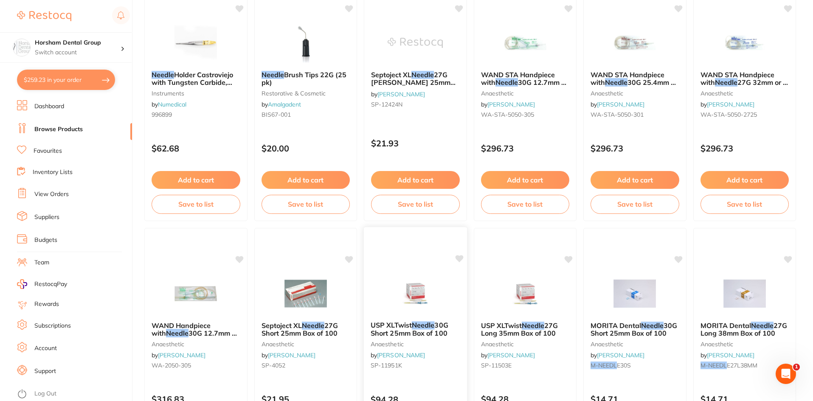
click at [432, 331] on span "30G Short 25mm Box of 100" at bounding box center [410, 329] width 78 height 17
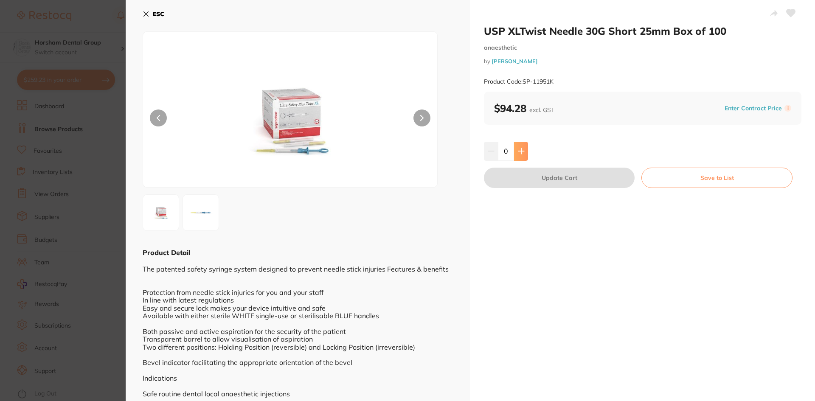
click at [518, 149] on icon at bounding box center [521, 151] width 7 height 7
type input "1"
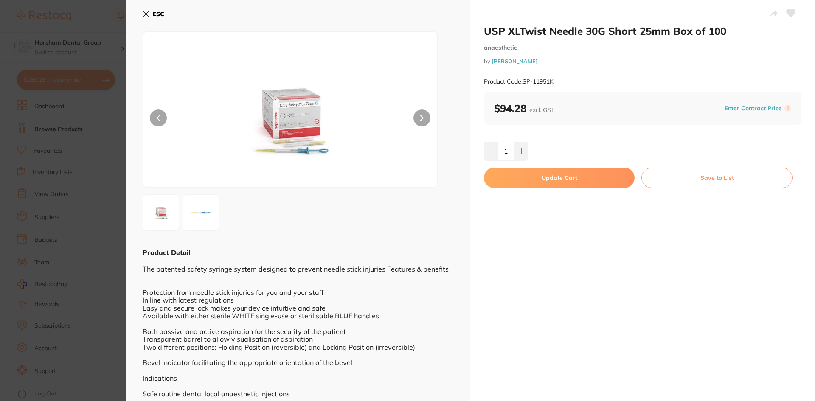
click at [523, 170] on button "Update Cart" at bounding box center [559, 178] width 151 height 20
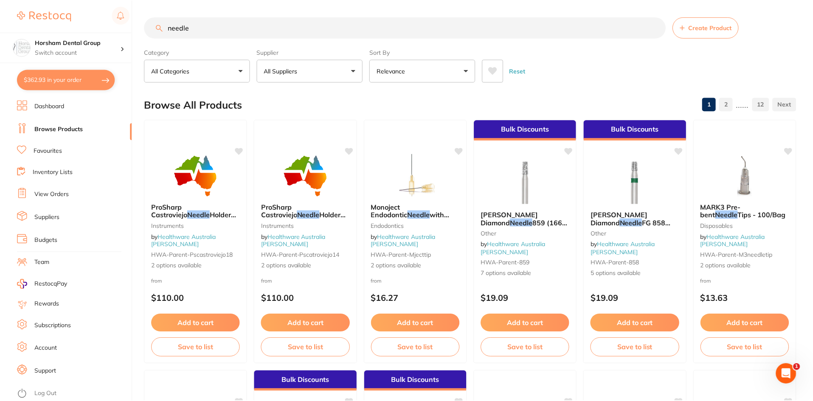
scroll to position [1147, 0]
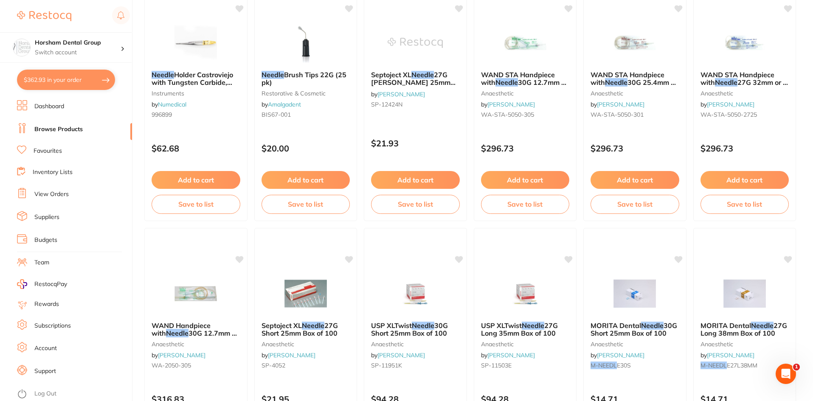
click at [113, 81] on button "$362.93 in your order" at bounding box center [66, 80] width 98 height 20
checkbox input "true"
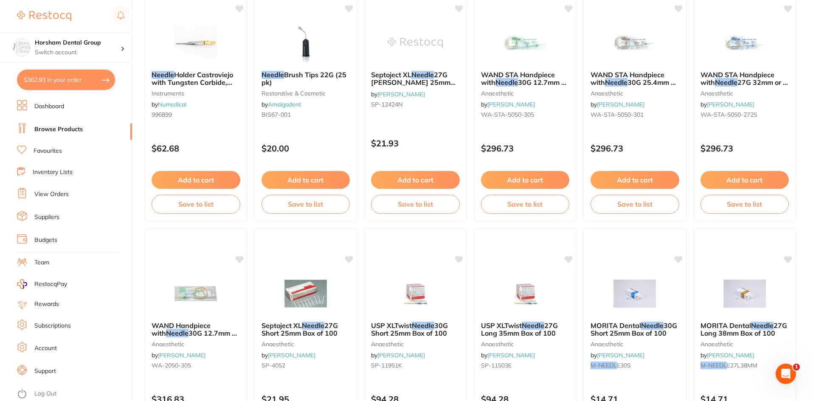
checkbox input "true"
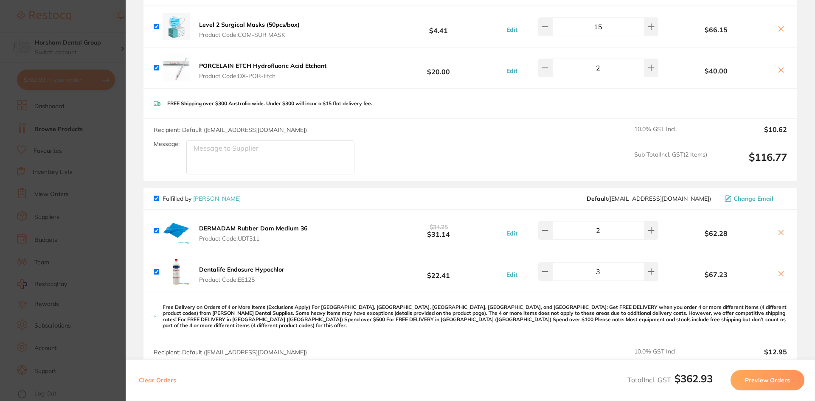
scroll to position [13, 0]
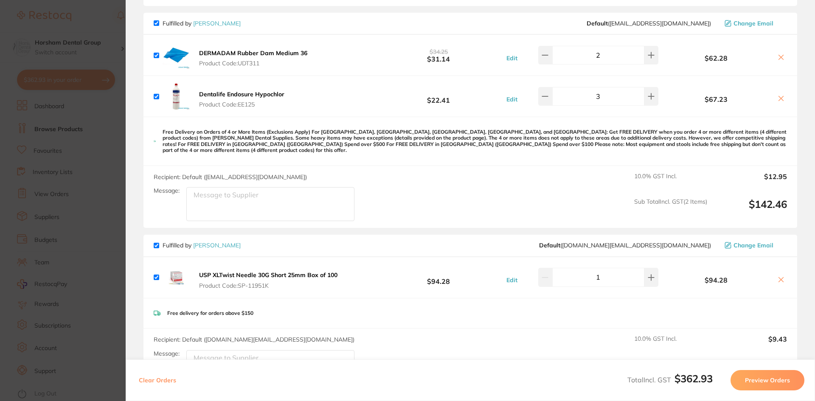
scroll to position [340, 0]
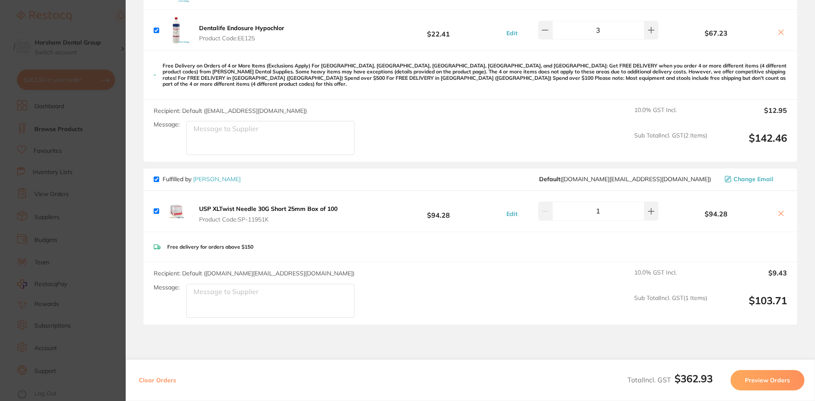
click at [214, 205] on b "USP XLTwist Needle 30G Short 25mm Box of 100" at bounding box center [268, 209] width 138 height 8
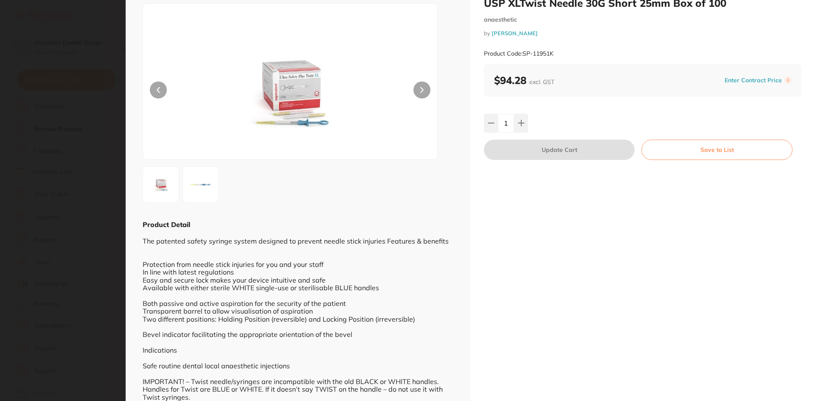
scroll to position [0, 0]
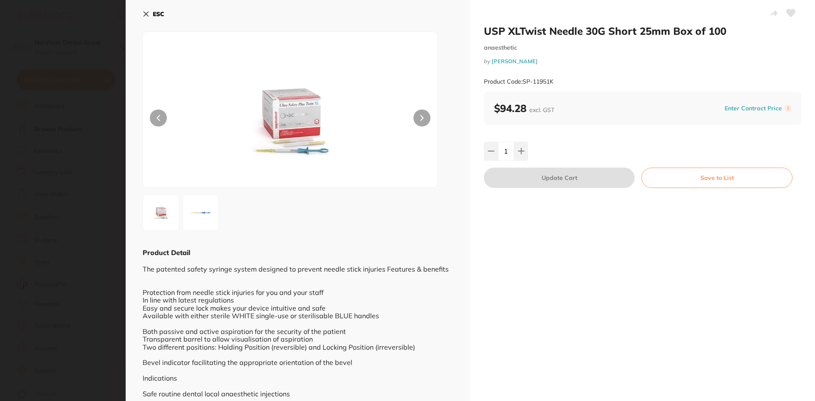
click at [148, 13] on icon at bounding box center [146, 14] width 5 height 5
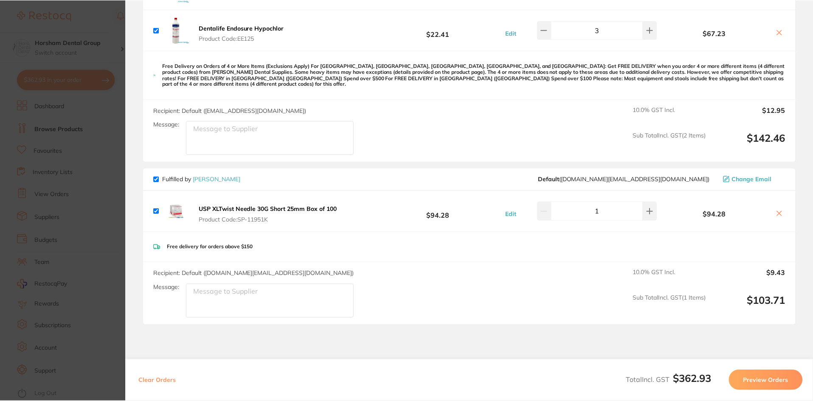
scroll to position [1147, 0]
click at [78, 171] on section "Update RRP Set your pre negotiated price for this item. Item Agreed RRP (excl. …" at bounding box center [406, 200] width 813 height 401
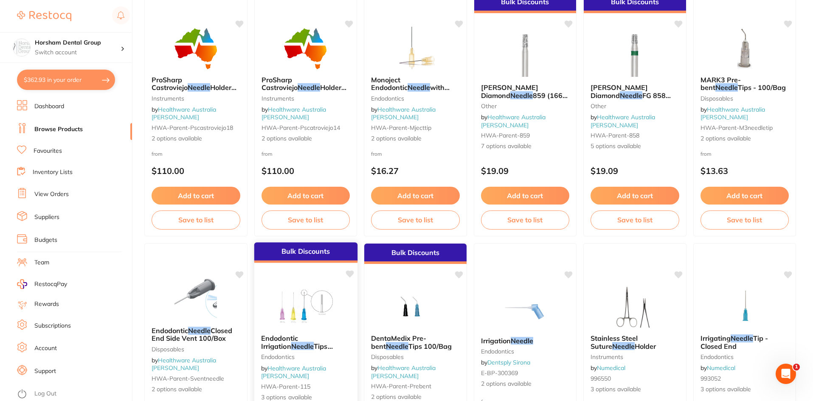
scroll to position [0, 0]
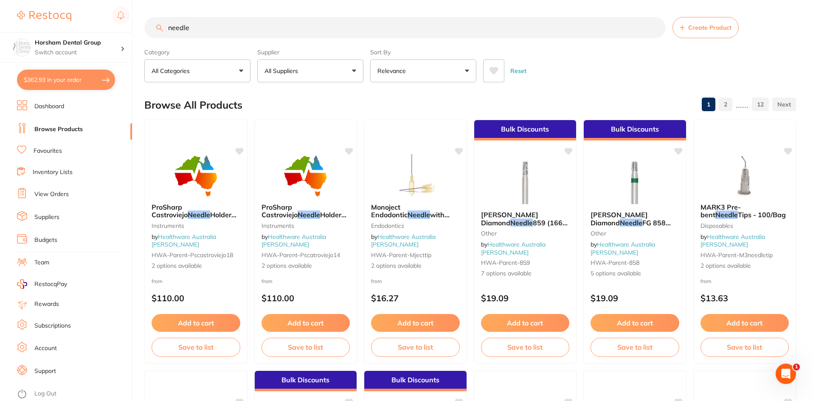
click at [231, 30] on input "needle" at bounding box center [404, 27] width 521 height 21
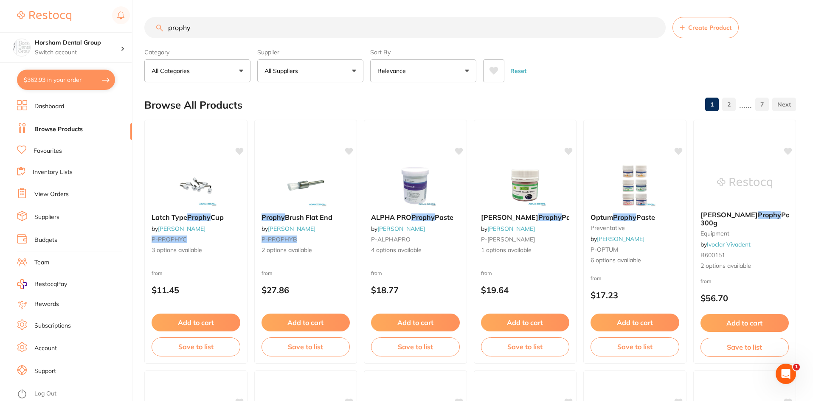
type input "prophy"
click at [304, 76] on button "All Suppliers" at bounding box center [310, 70] width 106 height 23
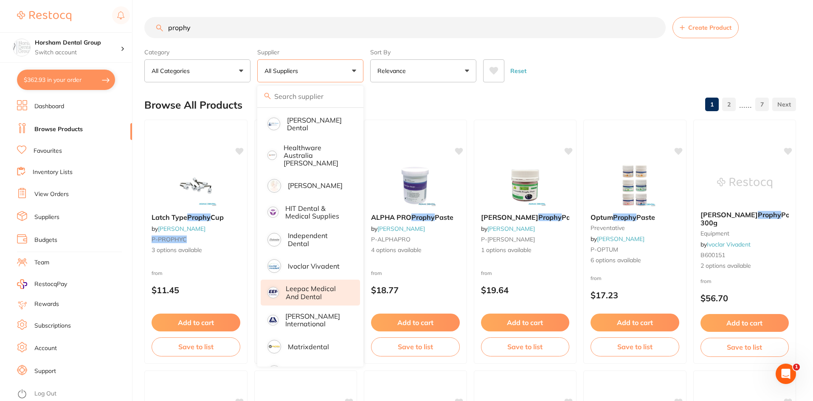
scroll to position [382, 0]
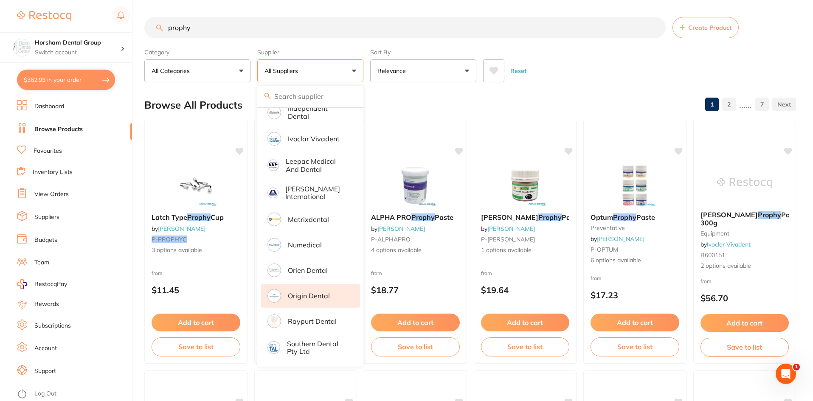
click at [309, 292] on p "Origin Dental" at bounding box center [309, 296] width 42 height 8
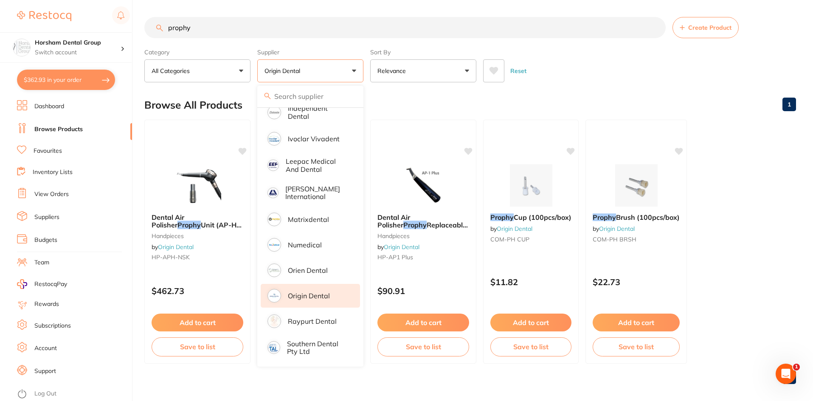
scroll to position [0, 0]
click at [603, 96] on div "Browse All Products 1" at bounding box center [470, 105] width 652 height 28
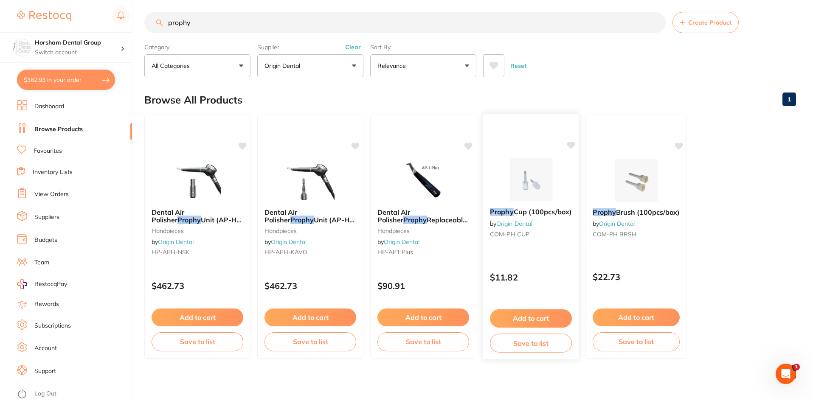
scroll to position [7, 0]
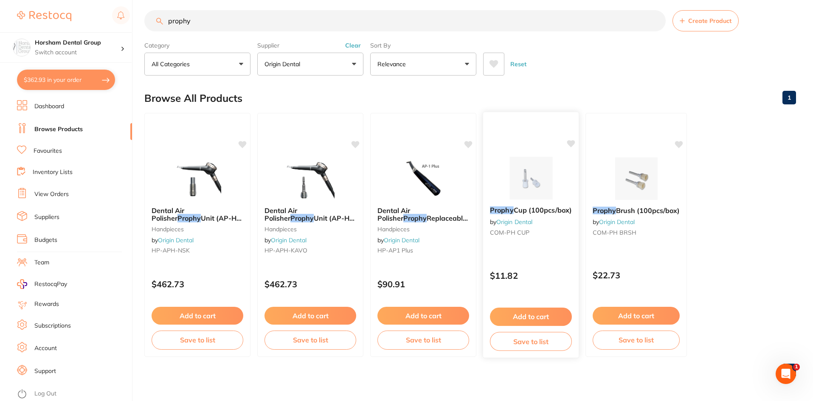
click at [526, 203] on div "Prophy Cup (100pcs/box) by Origin Dental COM-PH CUP" at bounding box center [531, 223] width 96 height 47
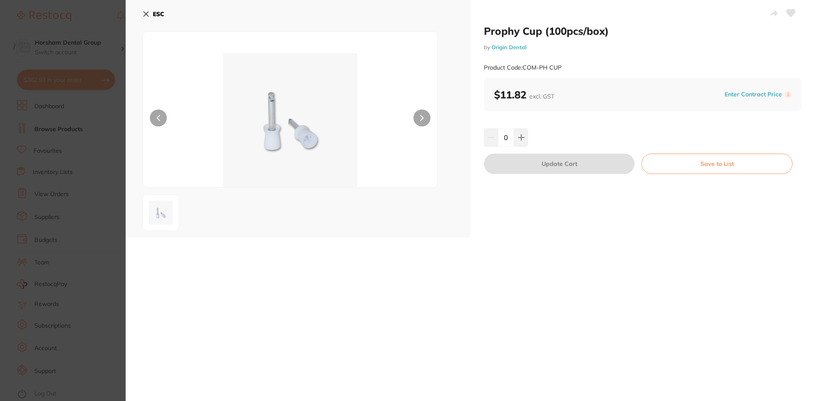
click at [534, 136] on div "0" at bounding box center [643, 137] width 318 height 19
click at [523, 141] on button at bounding box center [521, 137] width 14 height 19
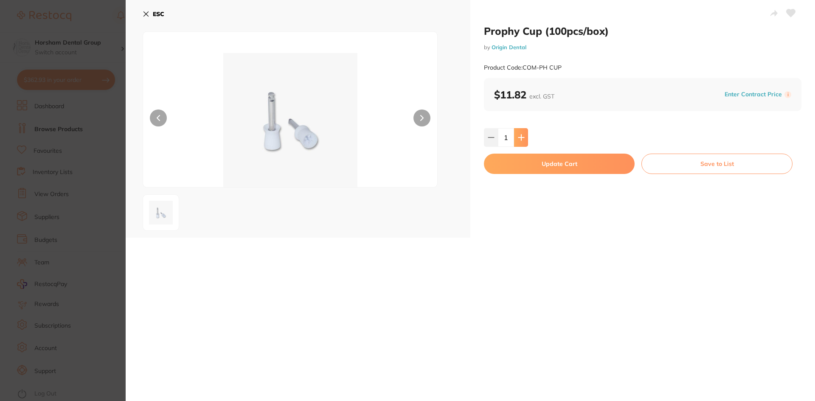
click at [523, 141] on button at bounding box center [521, 137] width 14 height 19
type input "2"
click at [511, 169] on button "Update Cart" at bounding box center [559, 164] width 151 height 20
checkbox input "false"
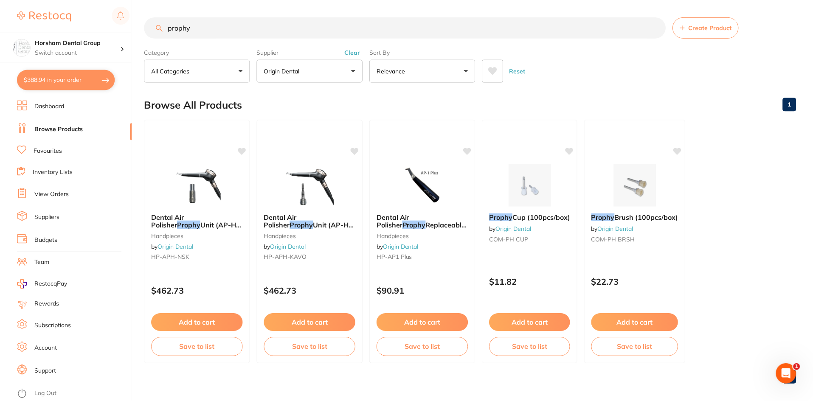
scroll to position [381, 0]
